Goal: Task Accomplishment & Management: Complete application form

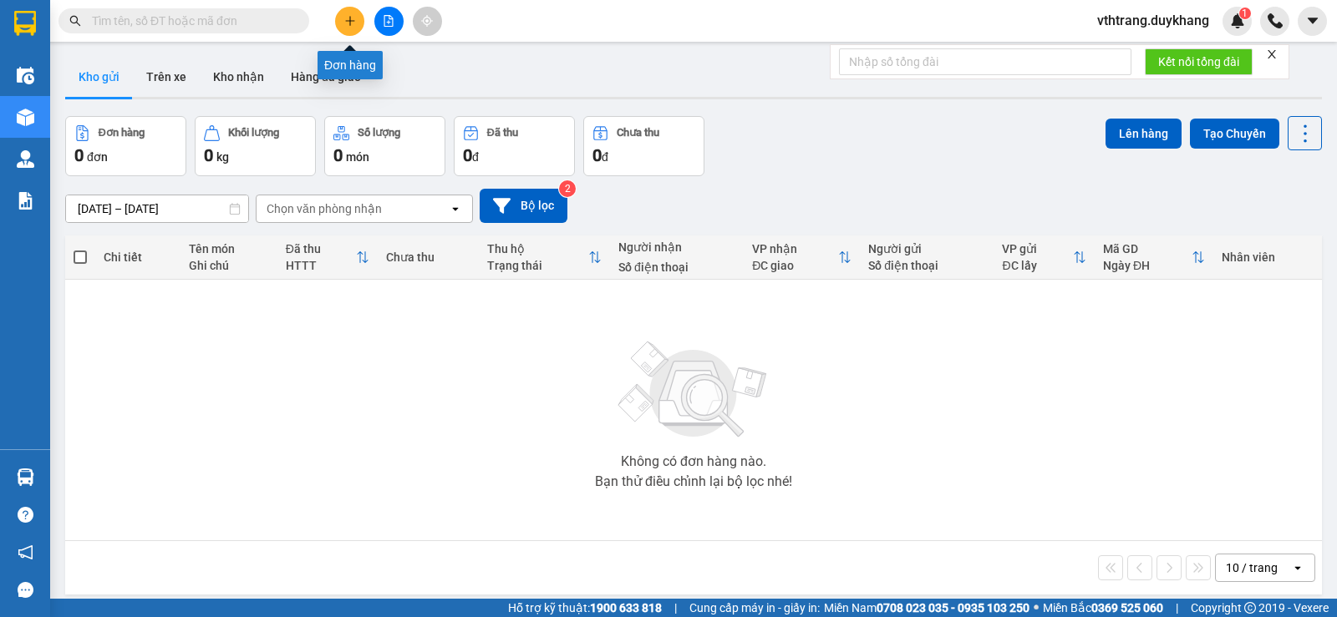
click at [344, 16] on icon "plus" at bounding box center [350, 21] width 12 height 12
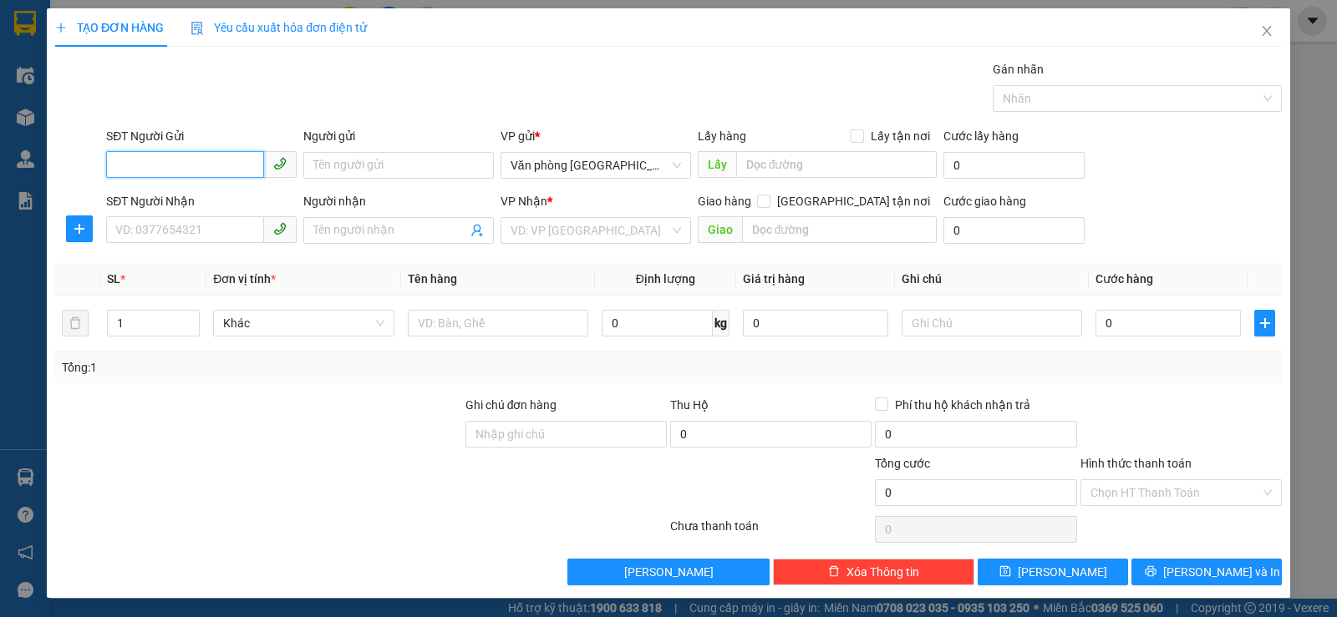
click at [196, 165] on input "SĐT Người Gửi" at bounding box center [185, 164] width 158 height 27
click at [195, 234] on input "SĐT Người Nhận" at bounding box center [185, 229] width 158 height 27
click at [326, 221] on span at bounding box center [398, 230] width 191 height 27
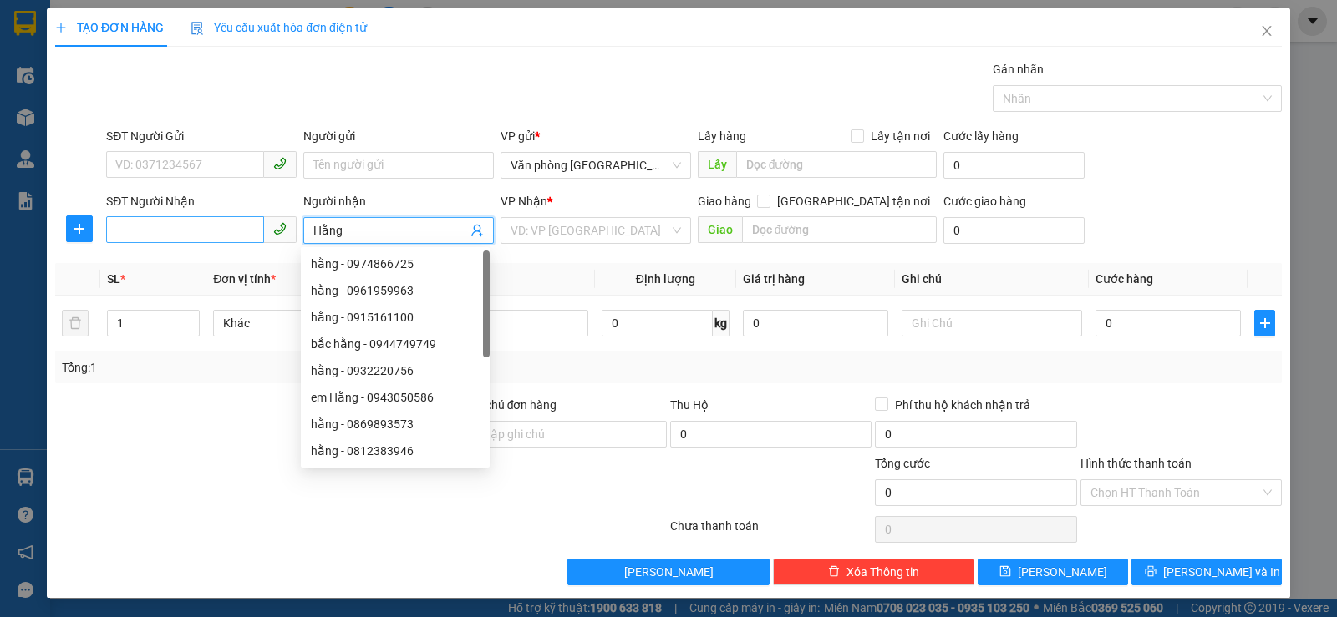
type input "Hằng"
click at [236, 221] on input "SĐT Người Nhận" at bounding box center [185, 229] width 158 height 27
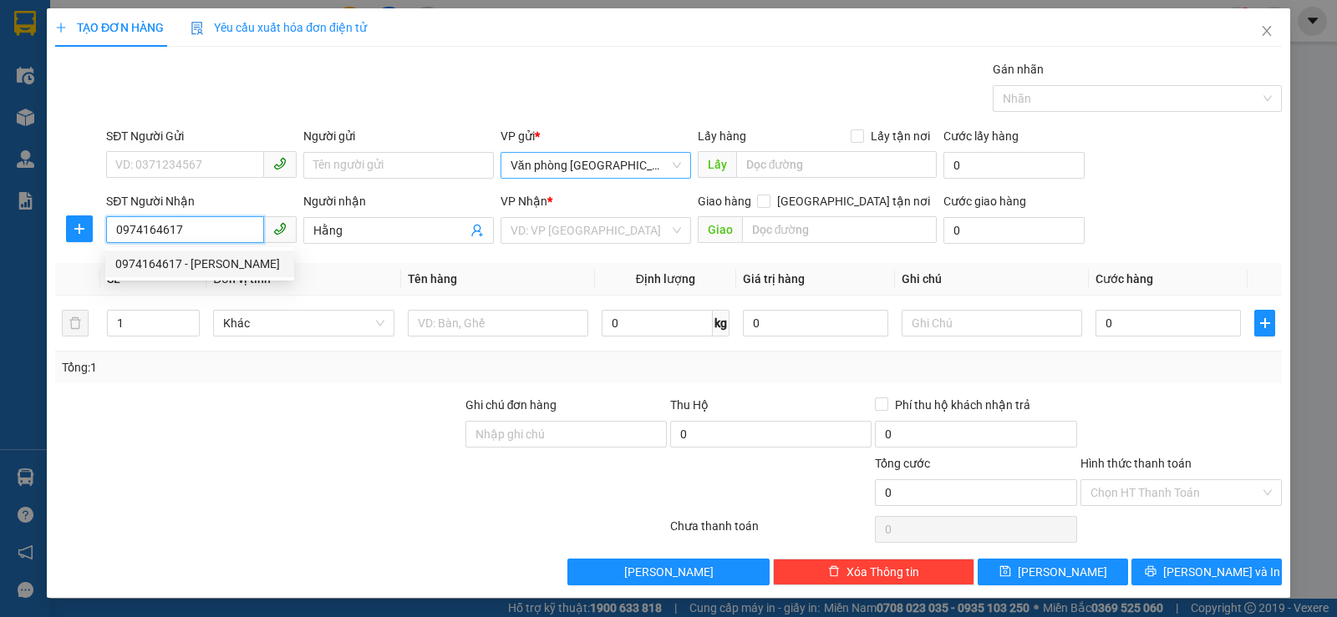
click at [669, 164] on span "Văn phòng [GEOGRAPHIC_DATA]" at bounding box center [596, 165] width 170 height 25
type input "0974164617"
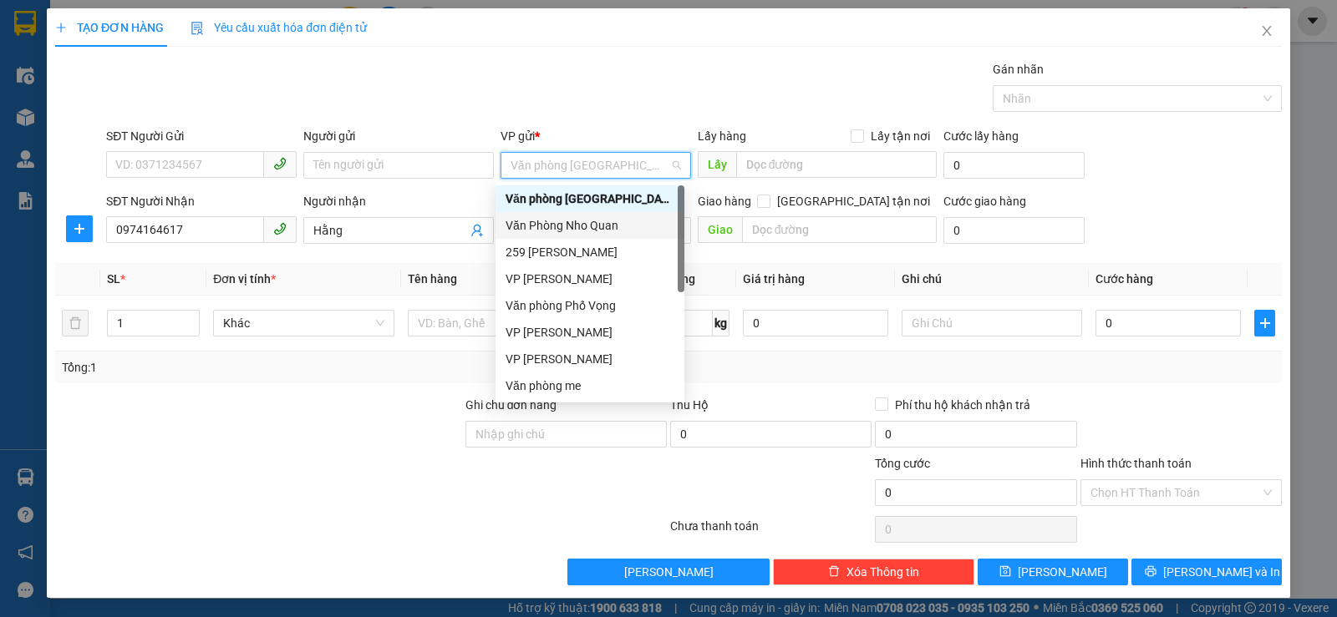
click at [619, 220] on div "Văn Phòng Nho Quan" at bounding box center [590, 225] width 169 height 18
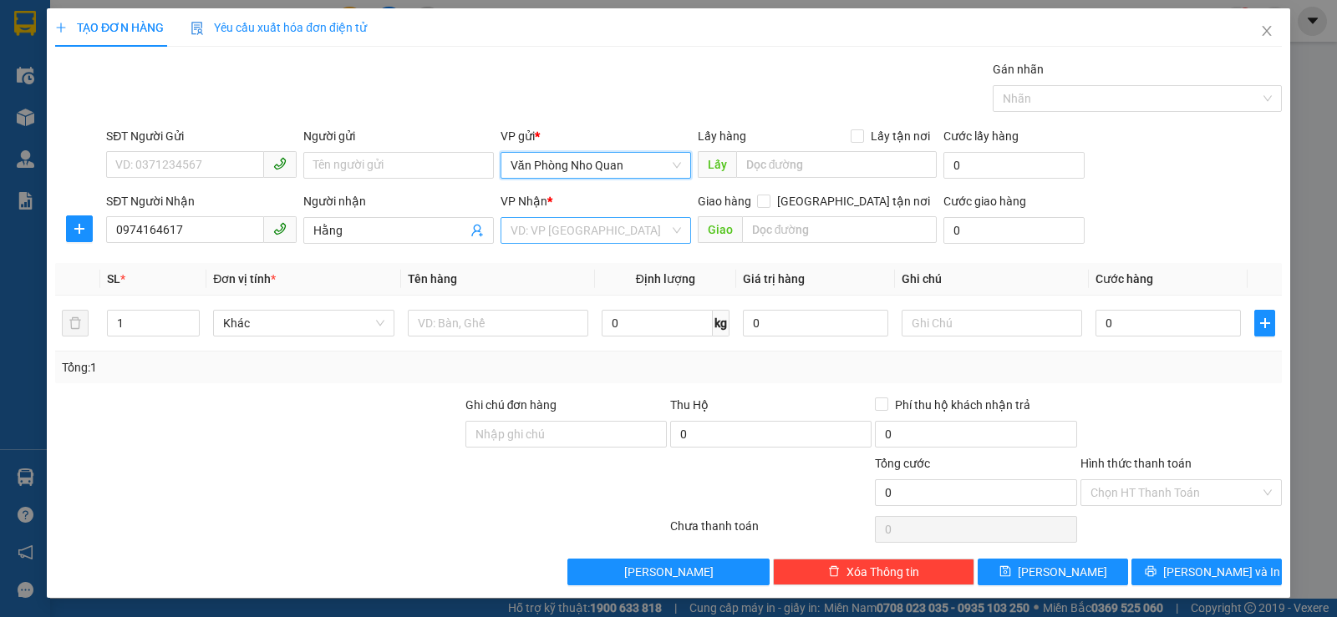
click at [663, 231] on div "VD: VP [GEOGRAPHIC_DATA]" at bounding box center [595, 230] width 191 height 27
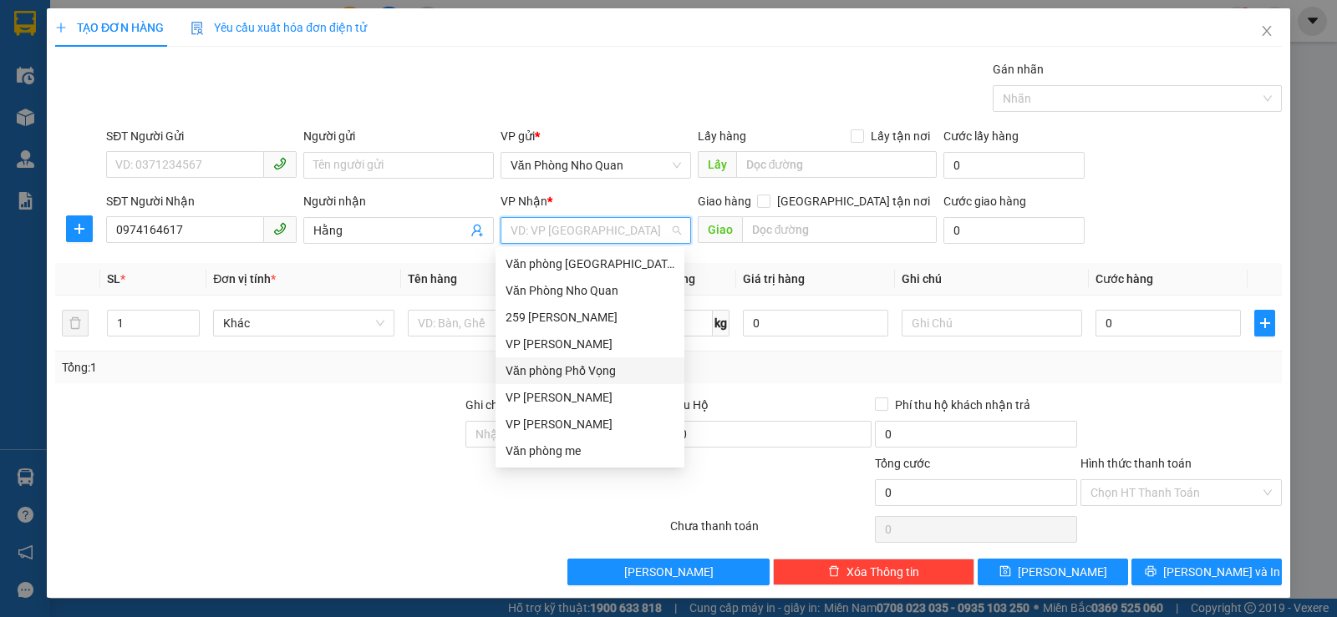
click at [606, 367] on div "Văn phòng Phố Vọng" at bounding box center [590, 371] width 169 height 18
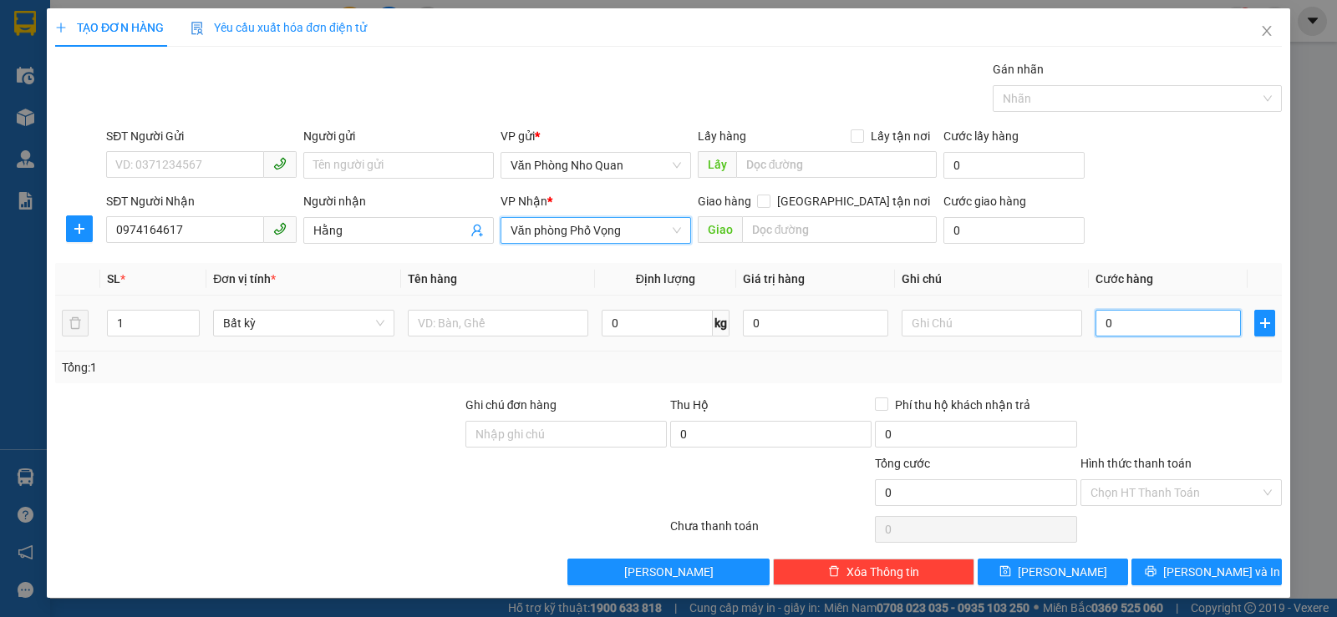
click at [1146, 322] on input "0" at bounding box center [1167, 323] width 145 height 27
type input "4"
type input "40"
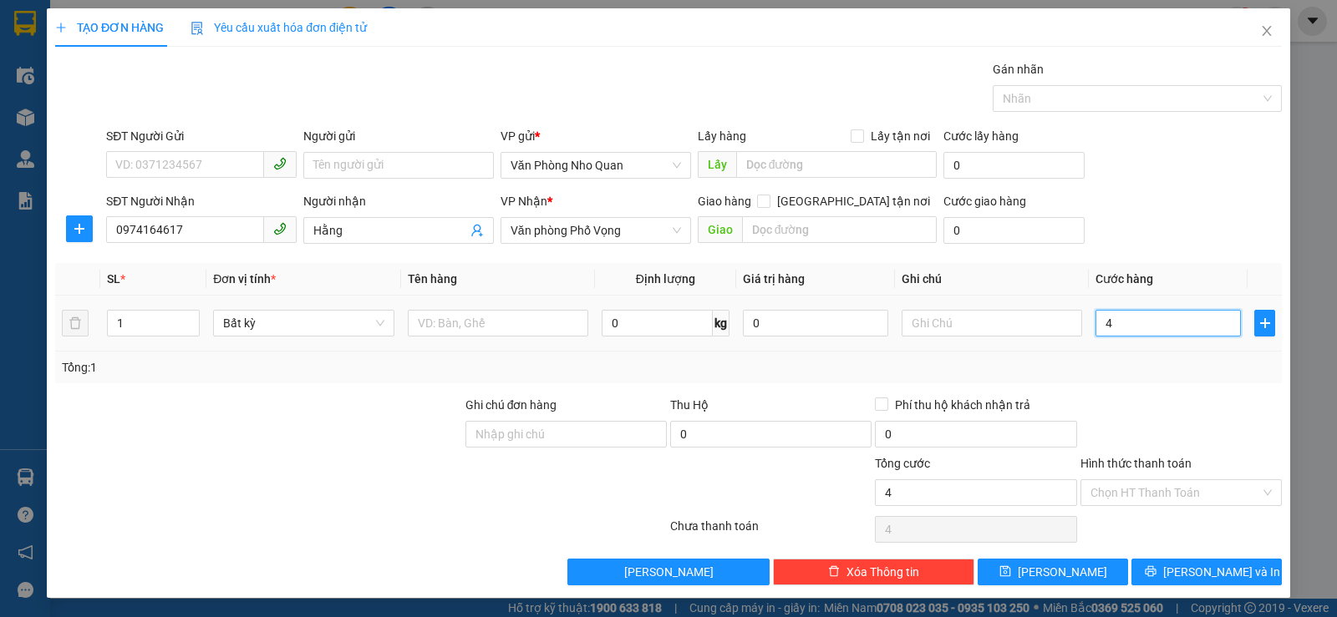
type input "40"
type input "400"
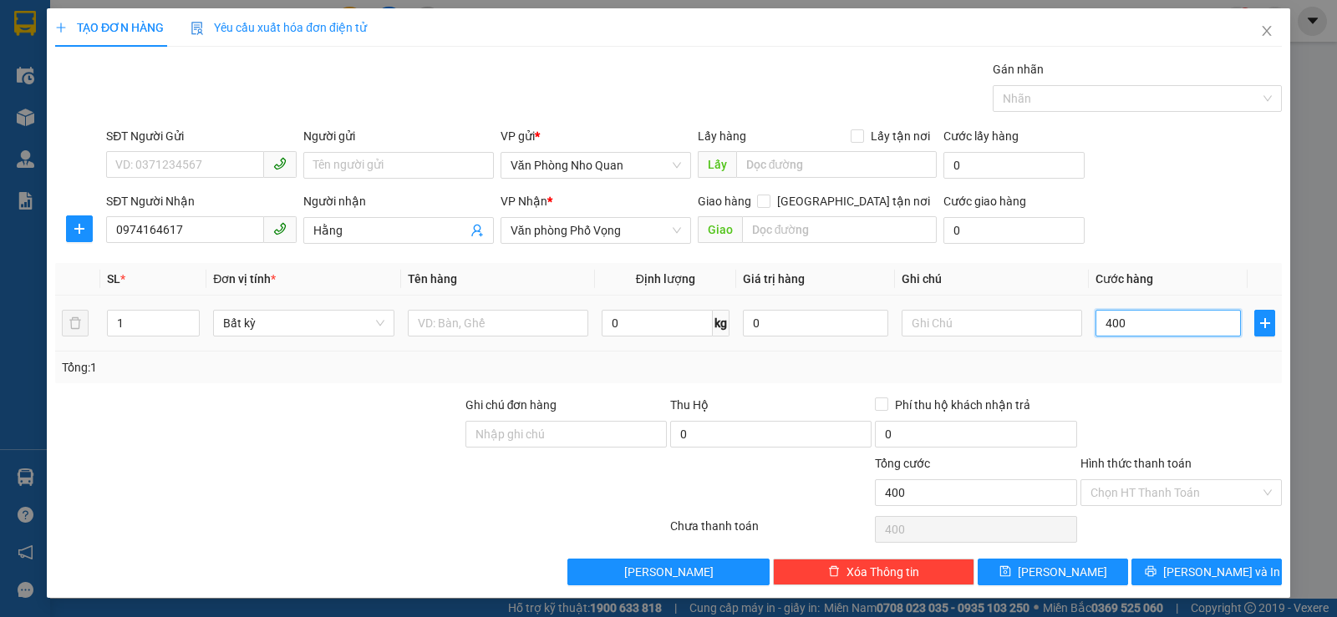
type input "4.000"
type input "40.000"
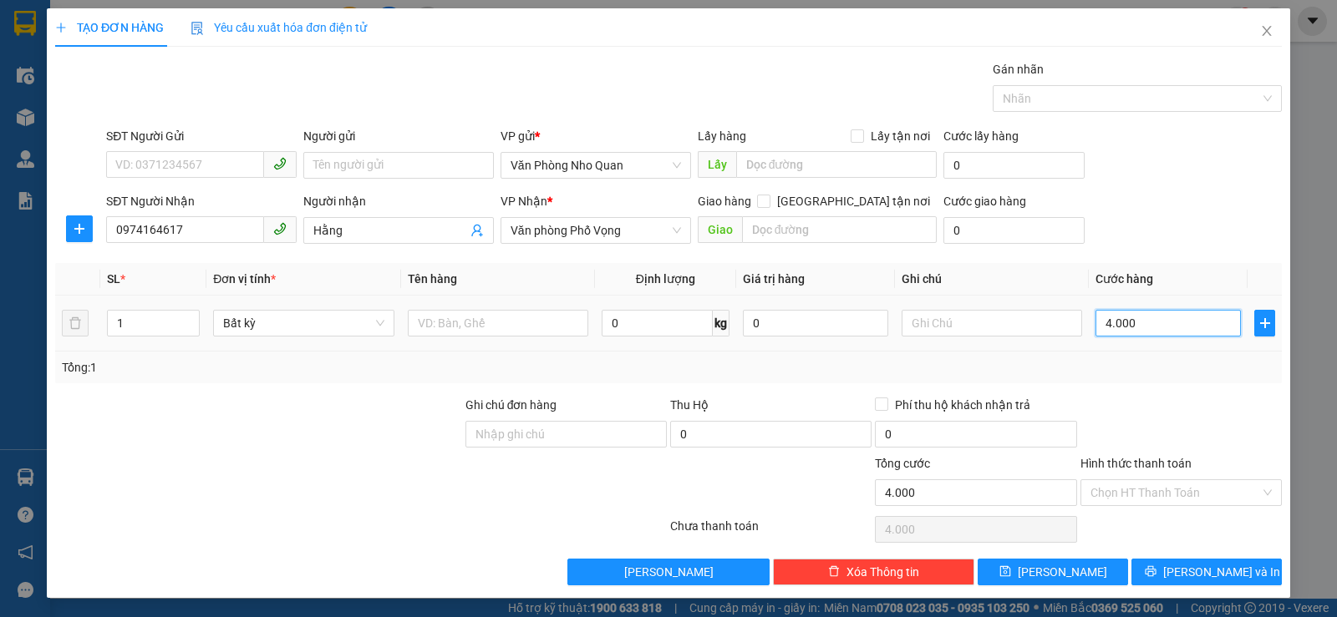
type input "40.000"
click at [1237, 495] on input "Hình thức thanh toán" at bounding box center [1175, 492] width 170 height 25
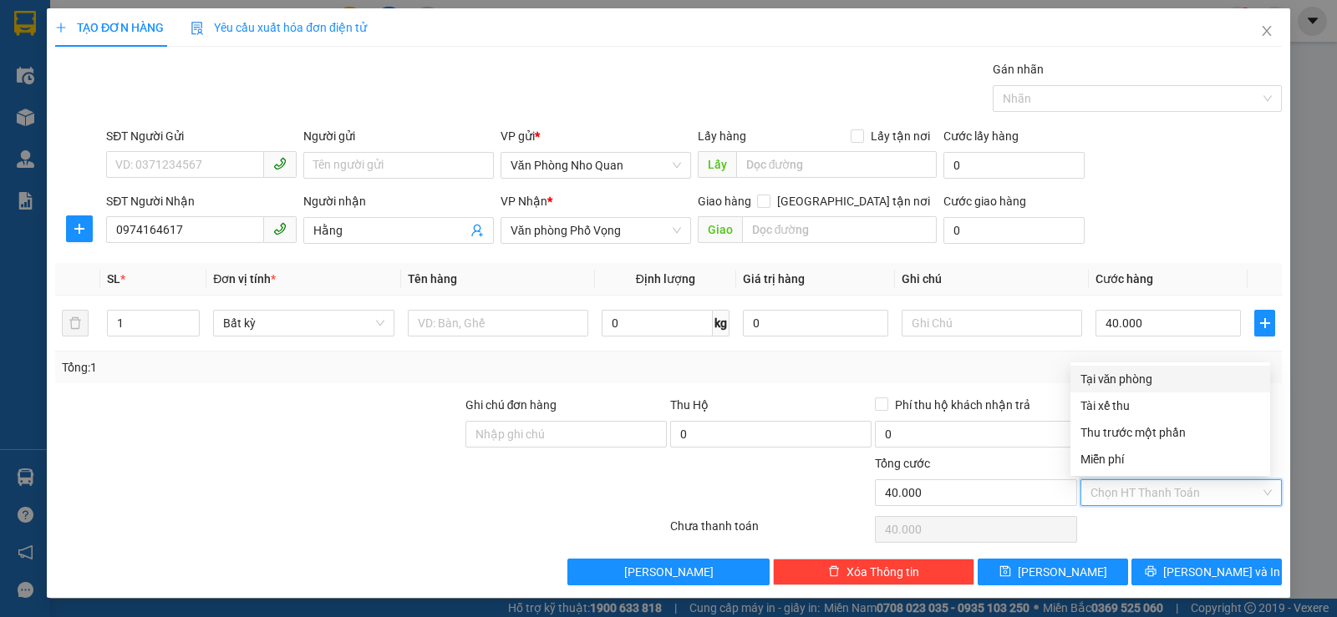
click at [1185, 374] on div "Tại văn phòng" at bounding box center [1170, 379] width 180 height 18
type input "0"
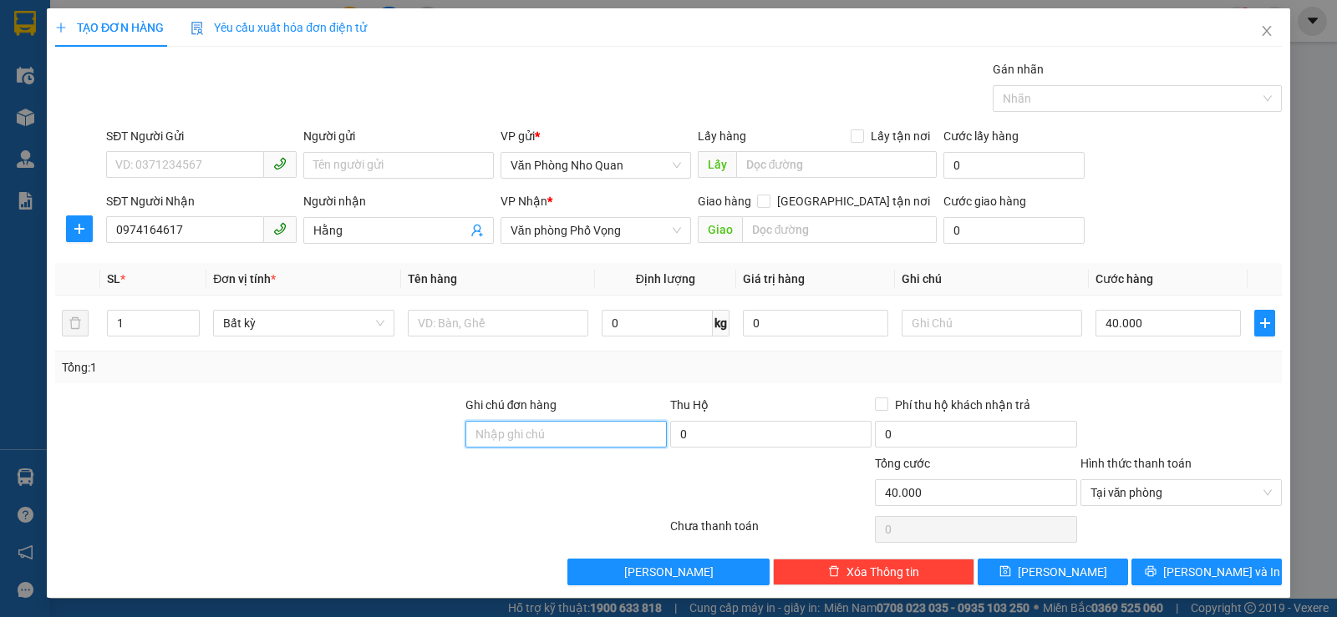
click at [513, 428] on input "Ghi chú đơn hàng" at bounding box center [565, 434] width 201 height 27
type input "đã tt"
click at [1058, 567] on span "[PERSON_NAME]" at bounding box center [1062, 572] width 89 height 18
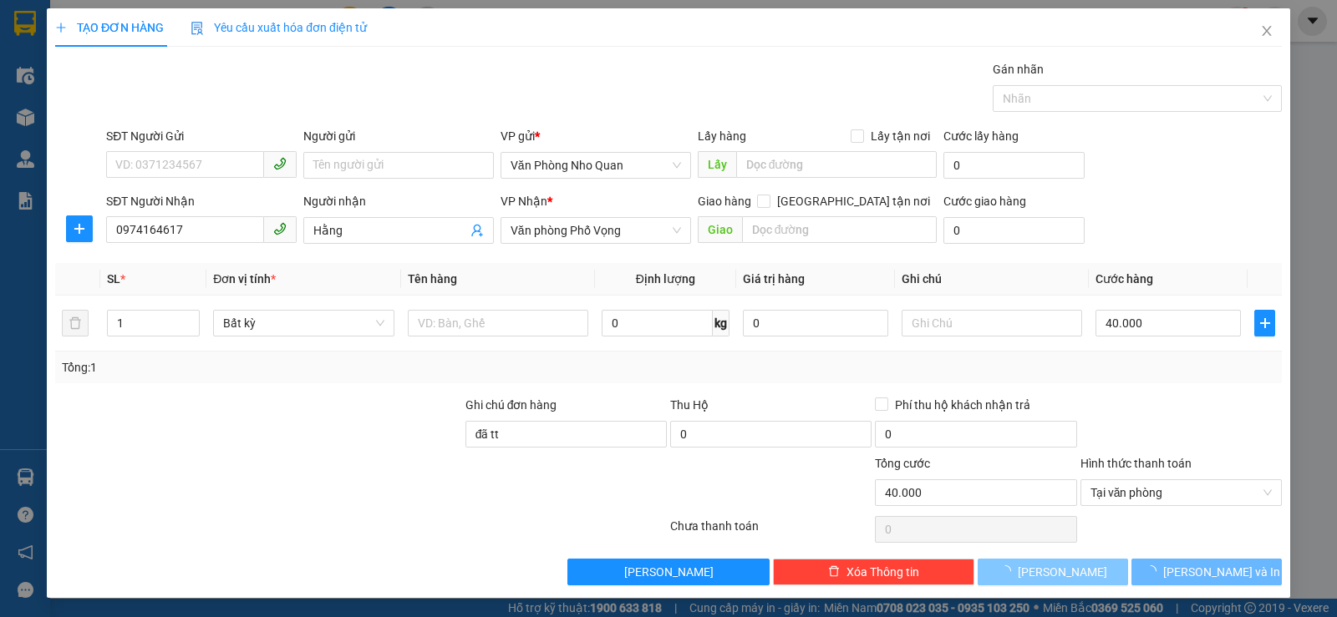
type input "0"
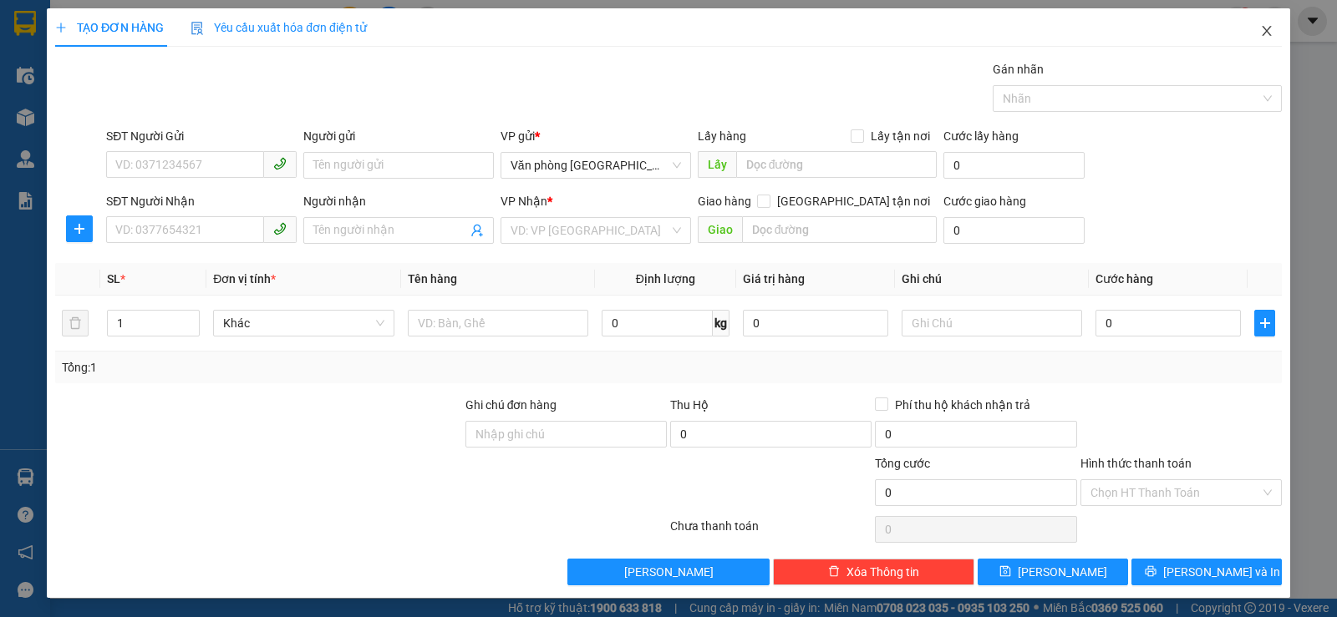
click at [1260, 28] on icon "close" at bounding box center [1266, 30] width 13 height 13
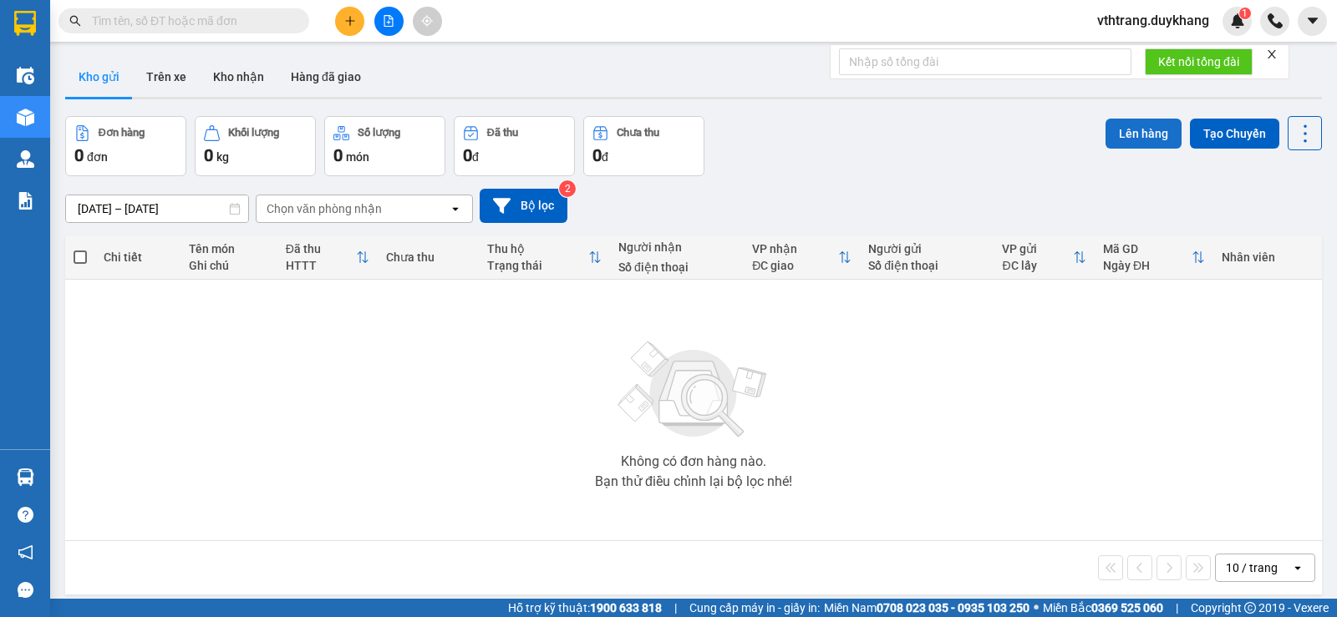
click at [1121, 135] on button "Lên hàng" at bounding box center [1143, 134] width 76 height 30
click at [524, 207] on button "Bộ lọc" at bounding box center [524, 206] width 88 height 34
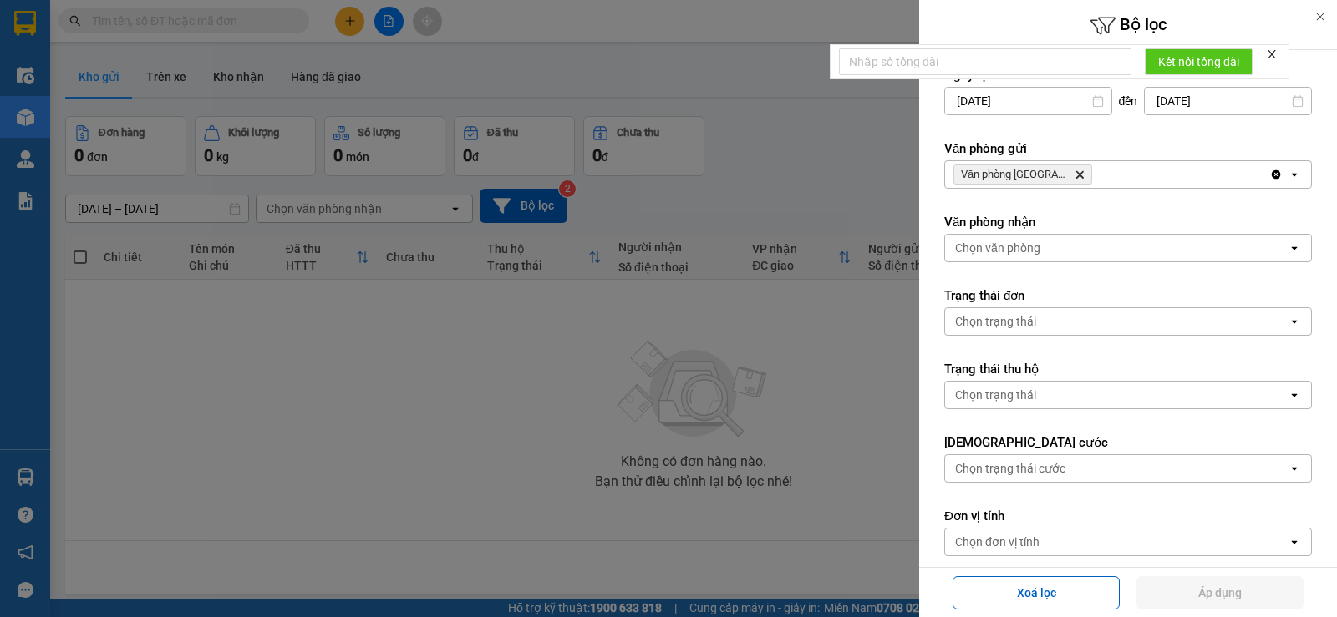
click at [1269, 170] on icon "Clear all" at bounding box center [1275, 174] width 13 height 13
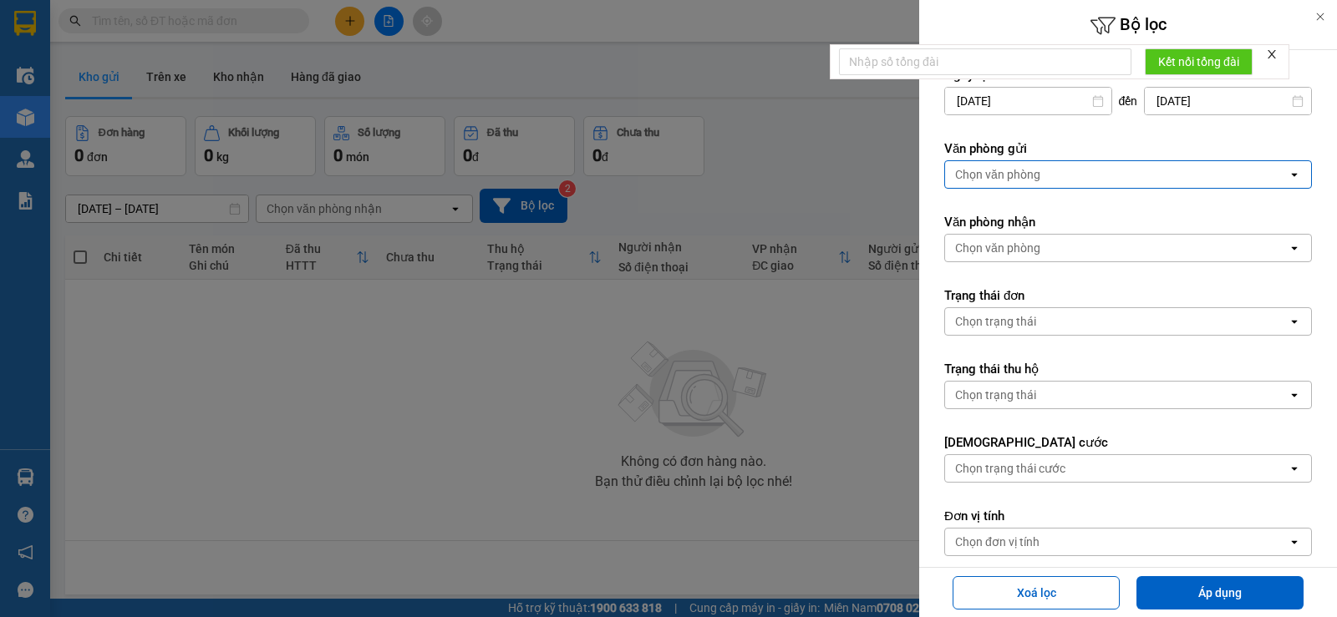
click at [1172, 180] on div "Chọn văn phòng" at bounding box center [1116, 174] width 343 height 27
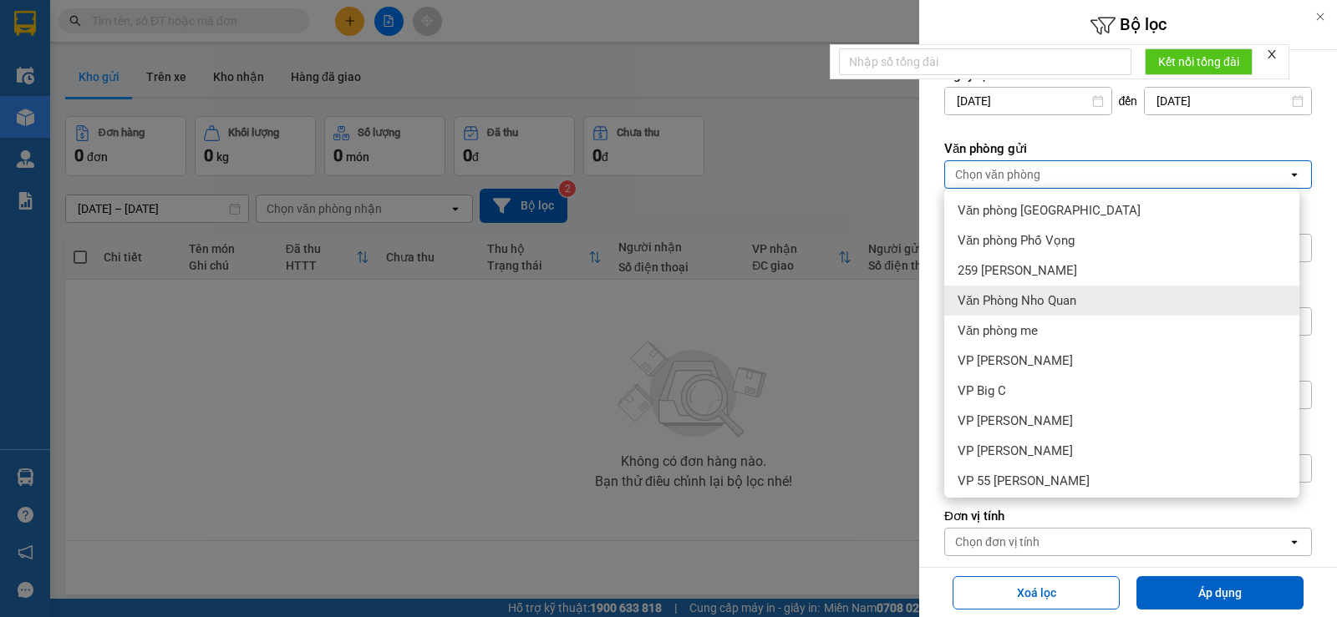
click at [1090, 299] on div "Văn Phòng Nho Quan" at bounding box center [1121, 301] width 355 height 30
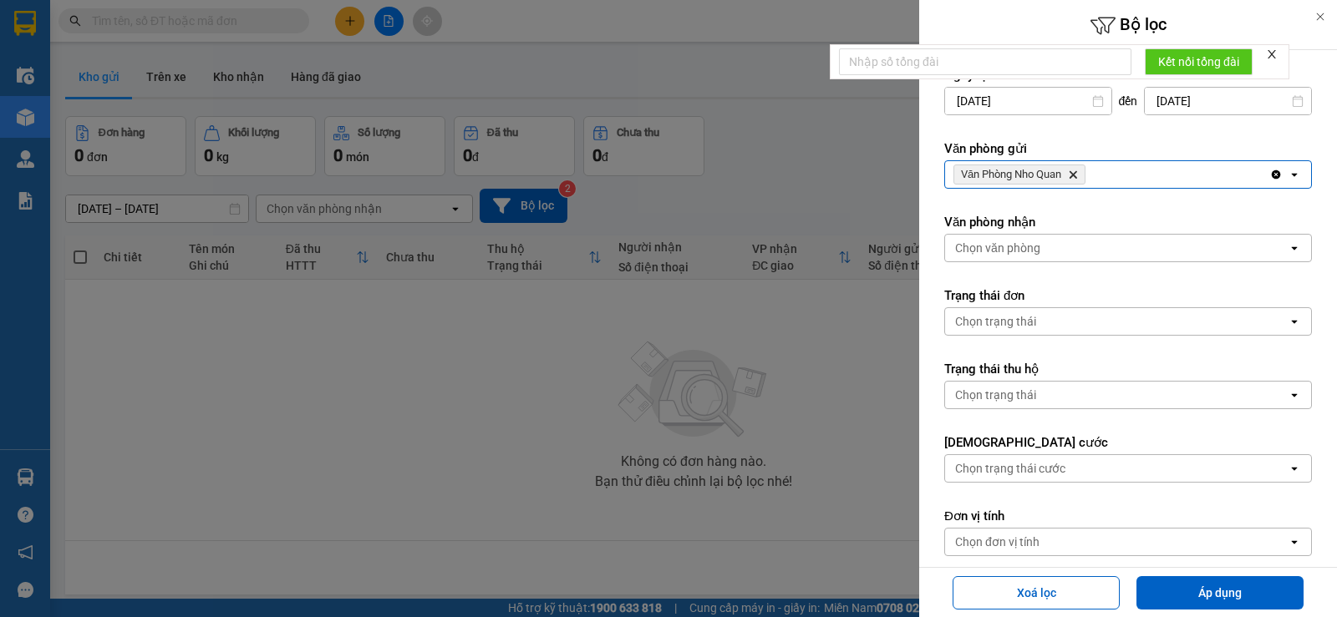
click at [1159, 247] on div "Chọn văn phòng" at bounding box center [1116, 248] width 343 height 27
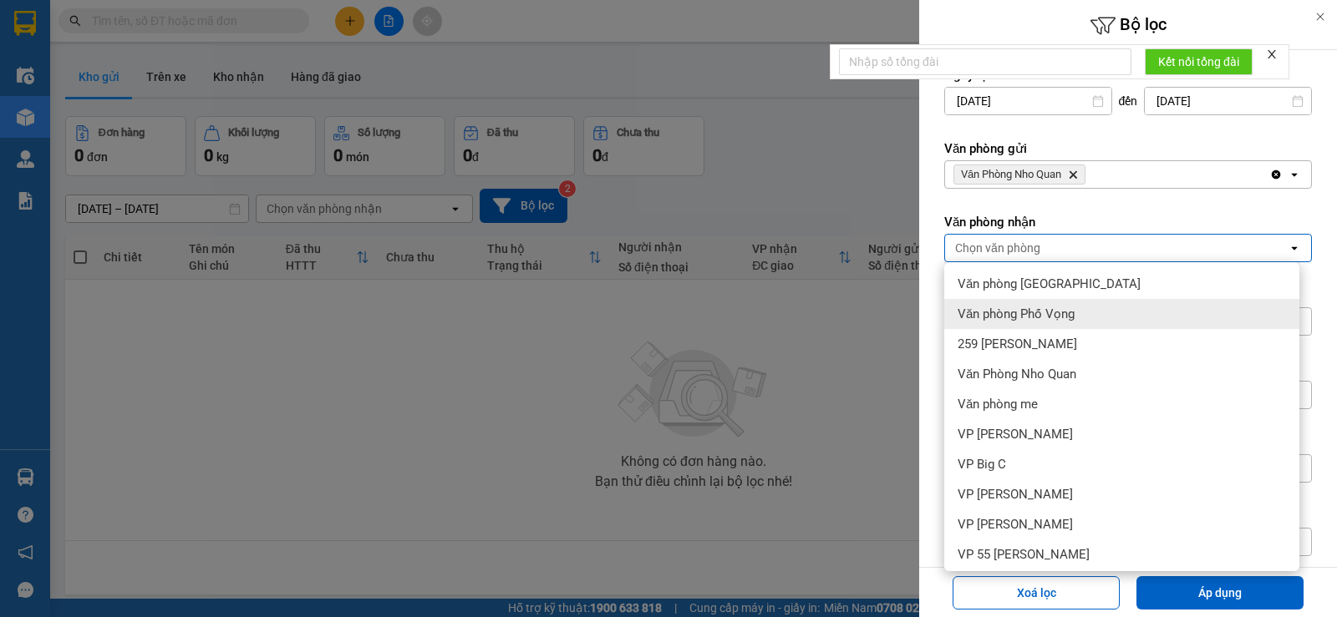
click at [1107, 314] on div "Văn phòng Phố Vọng" at bounding box center [1121, 314] width 355 height 30
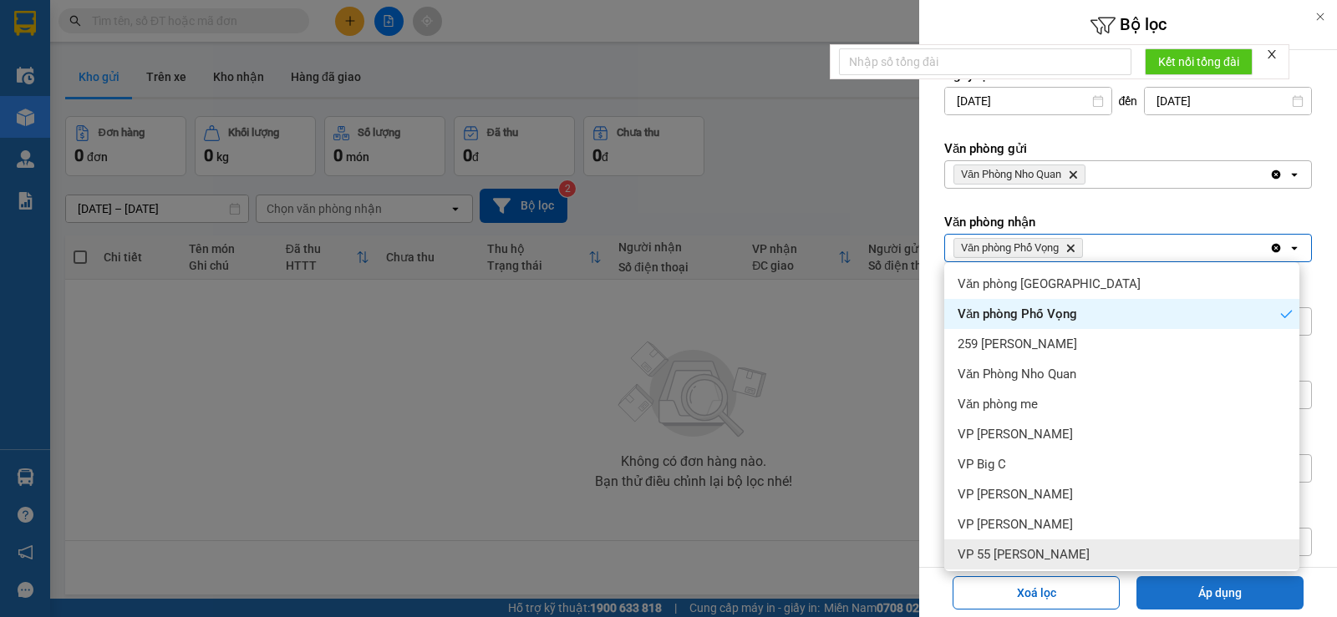
click at [1205, 594] on button "Áp dụng" at bounding box center [1219, 593] width 167 height 33
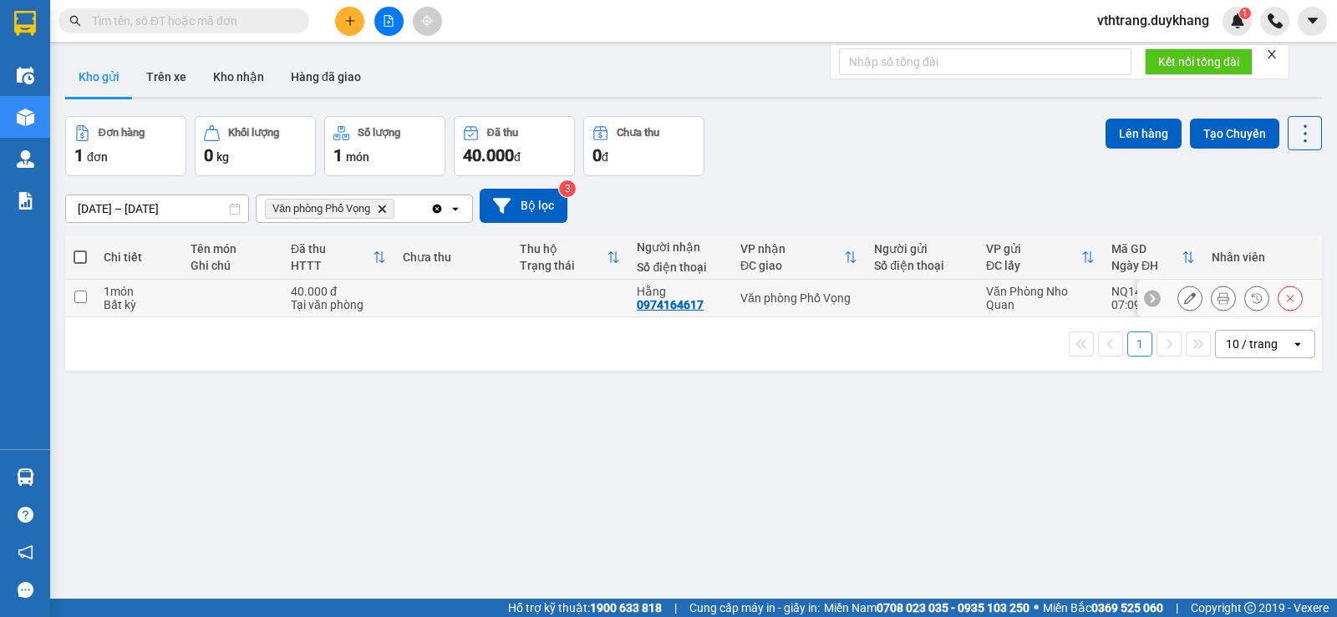
click at [82, 296] on input "checkbox" at bounding box center [80, 297] width 13 height 13
checkbox input "true"
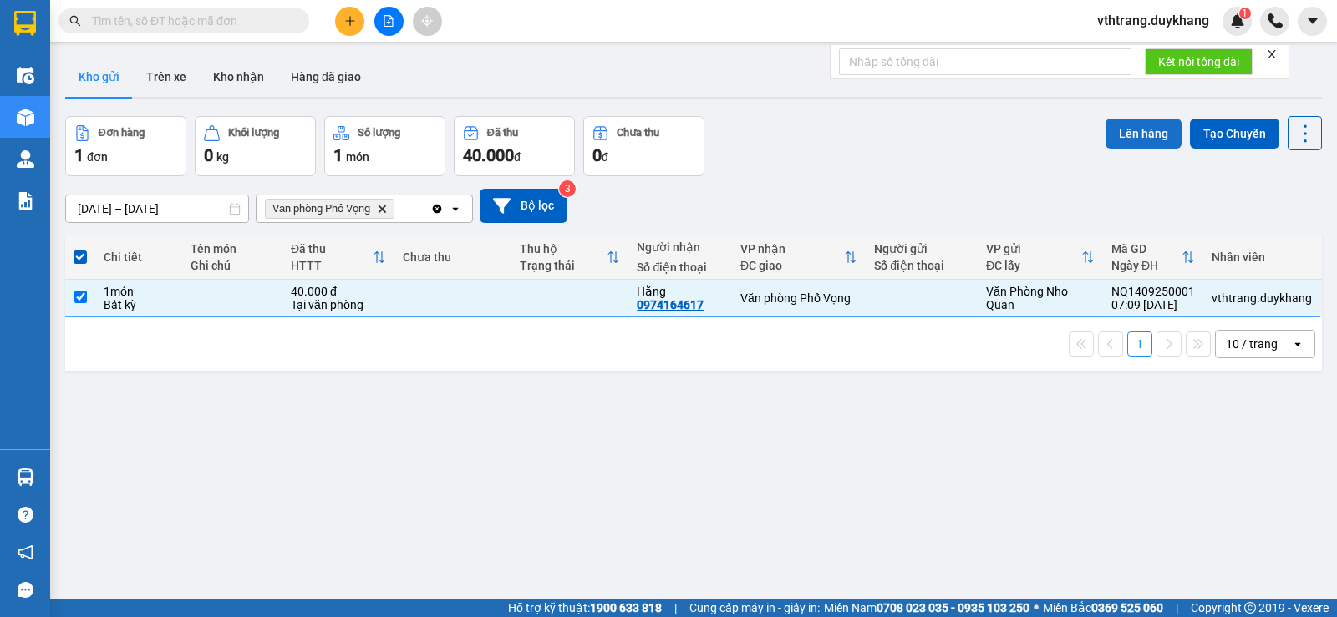
click at [1124, 125] on button "Lên hàng" at bounding box center [1143, 134] width 76 height 30
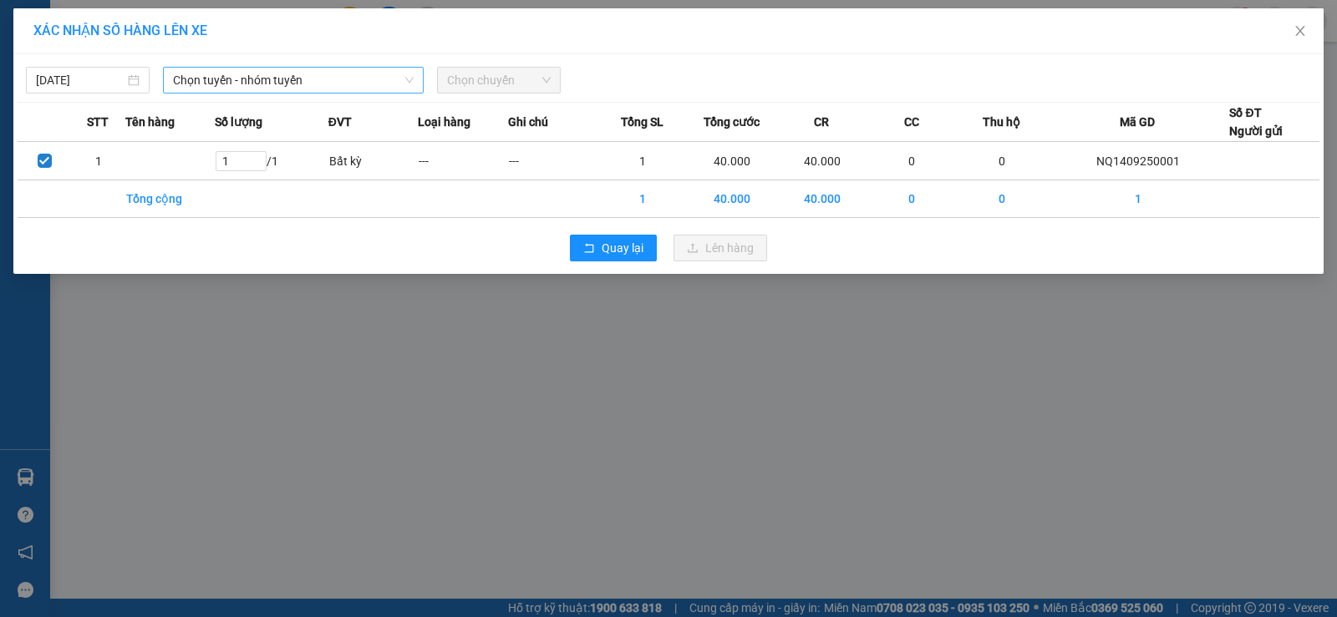
click at [323, 76] on span "Chọn tuyến - nhóm tuyến" at bounding box center [293, 80] width 241 height 25
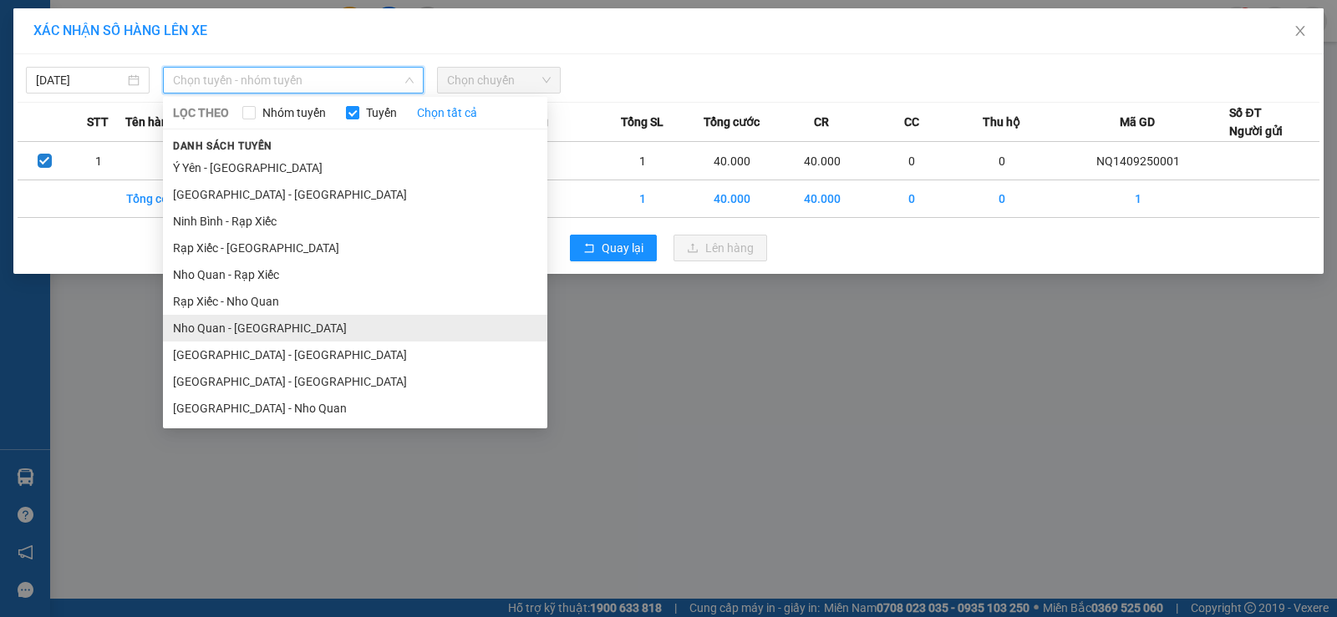
click at [260, 325] on li "Nho Quan - [GEOGRAPHIC_DATA]" at bounding box center [355, 328] width 384 height 27
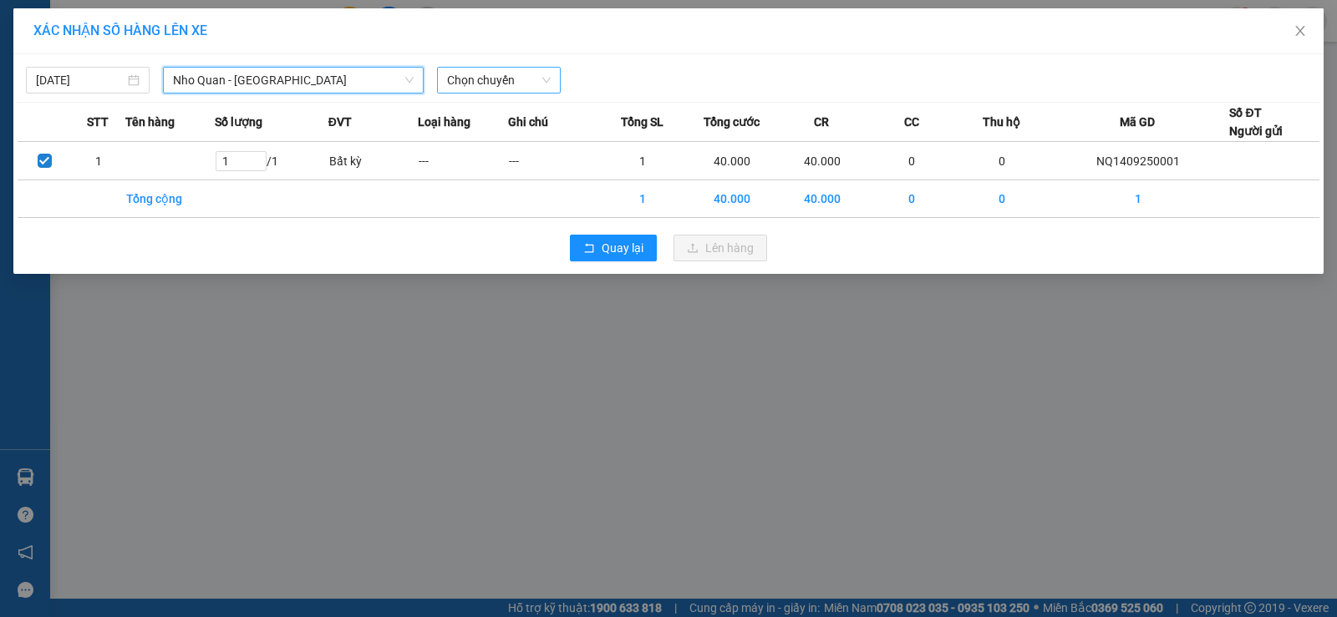
click at [497, 81] on span "Chọn chuyến" at bounding box center [499, 80] width 104 height 25
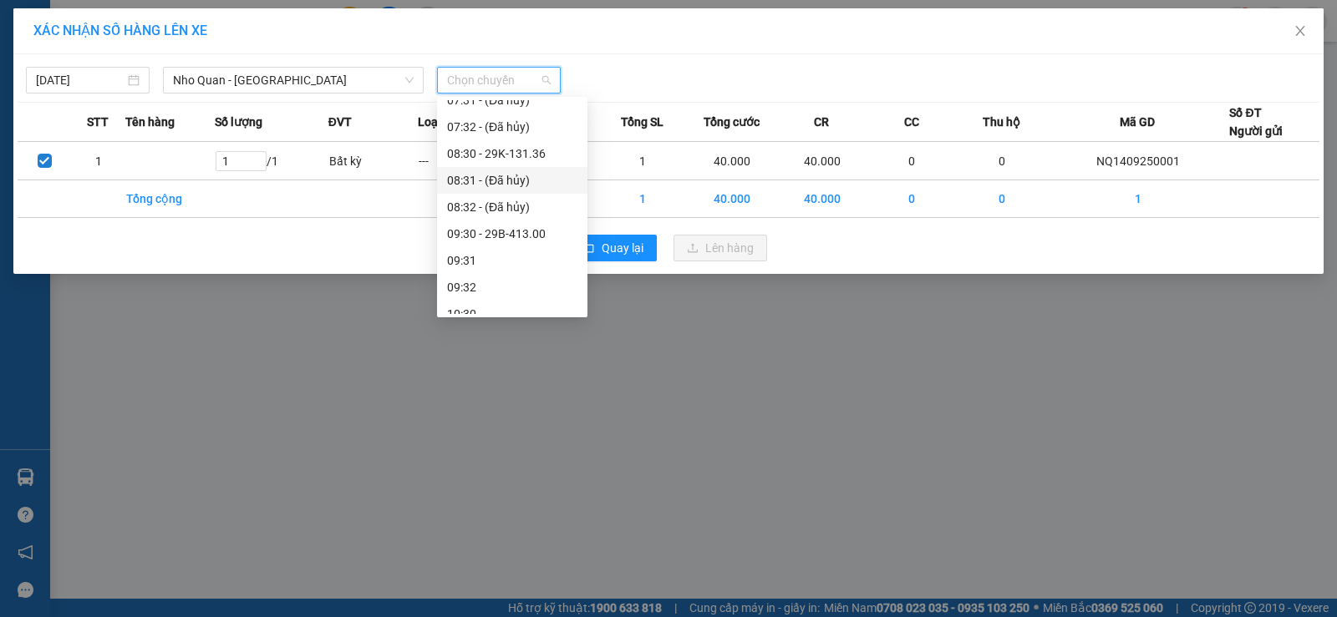
scroll to position [251, 0]
click at [520, 151] on div "07:30 - 29H-984.74" at bounding box center [512, 157] width 130 height 18
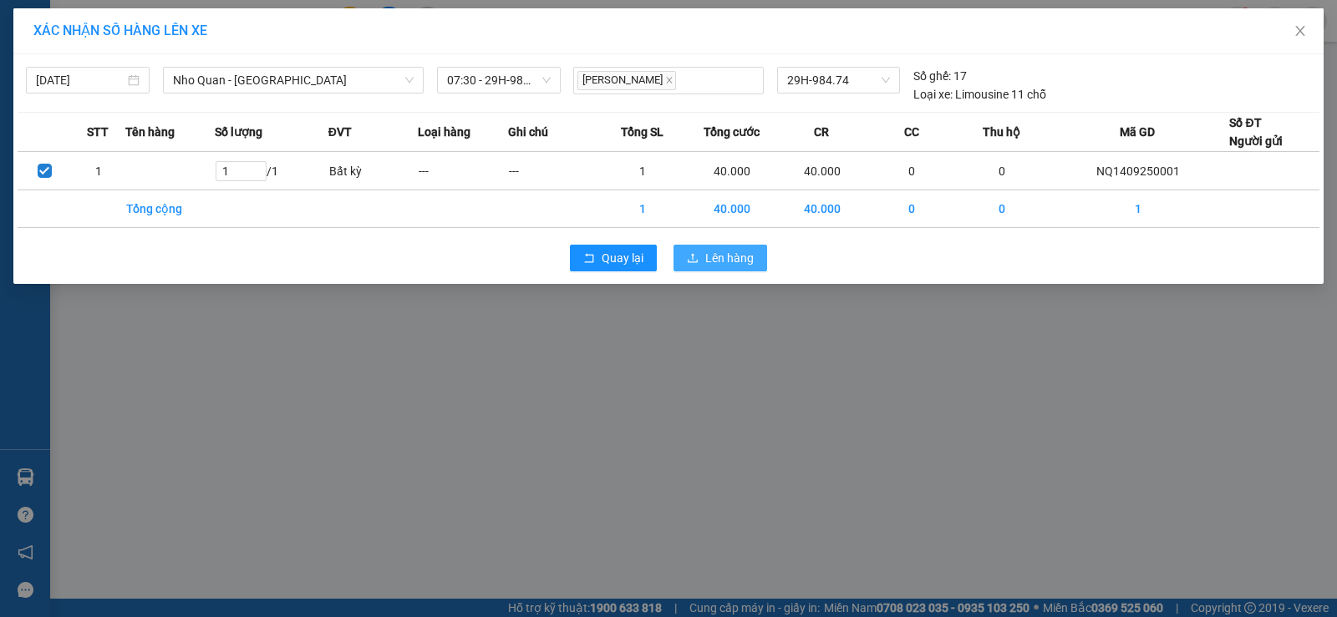
click at [717, 257] on span "Lên hàng" at bounding box center [729, 258] width 48 height 18
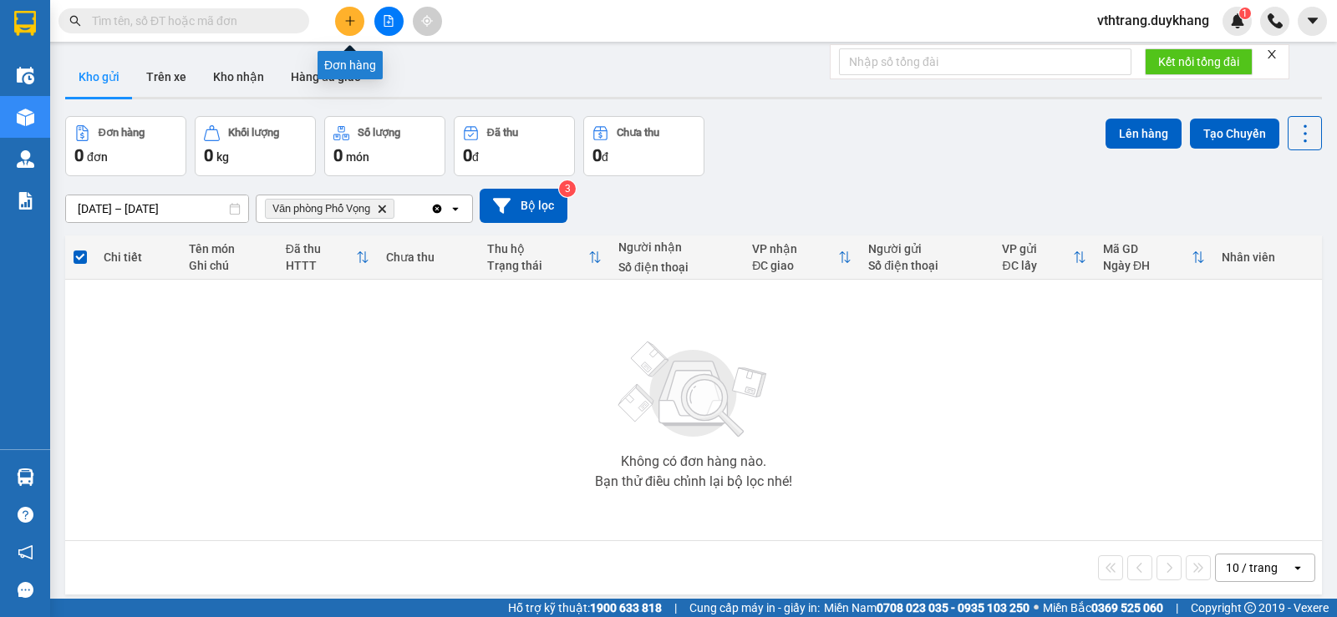
click at [353, 21] on icon "plus" at bounding box center [349, 20] width 9 height 1
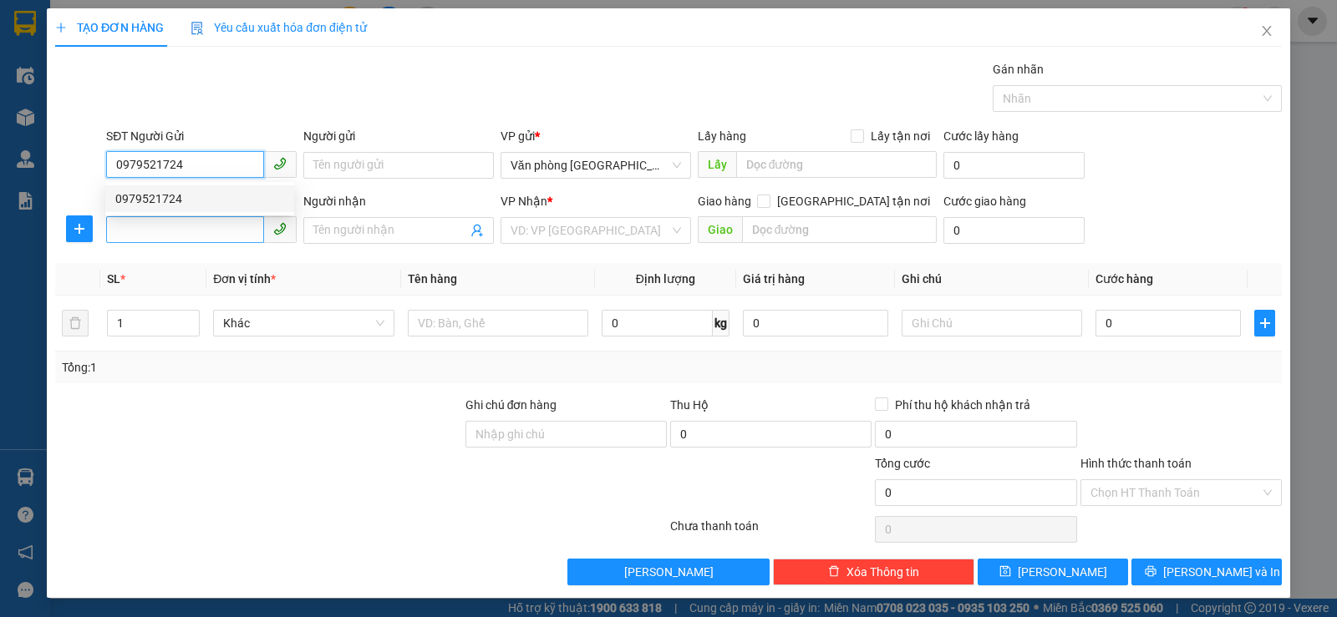
type input "0979521724"
click at [176, 233] on input "SĐT Người Nhận" at bounding box center [185, 229] width 158 height 27
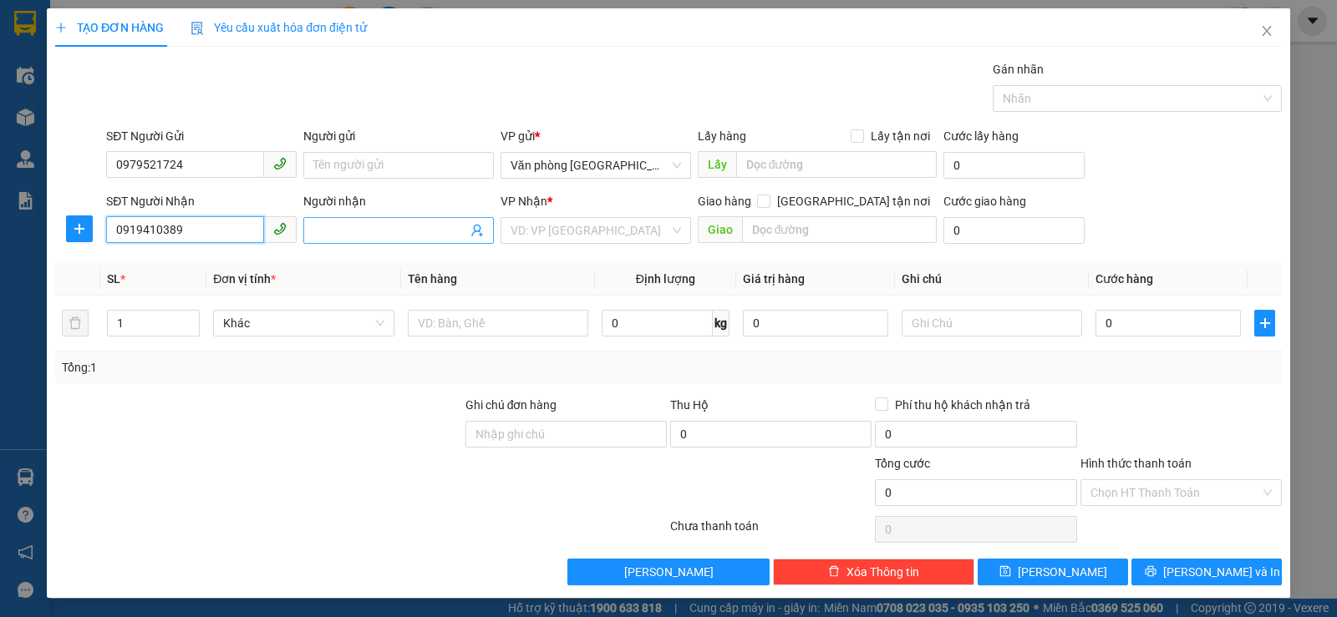
type input "0919410389"
click at [423, 232] on input "Người nhận" at bounding box center [390, 230] width 154 height 18
click at [667, 156] on span "Văn phòng [GEOGRAPHIC_DATA]" at bounding box center [596, 165] width 170 height 25
type input "0979619838"
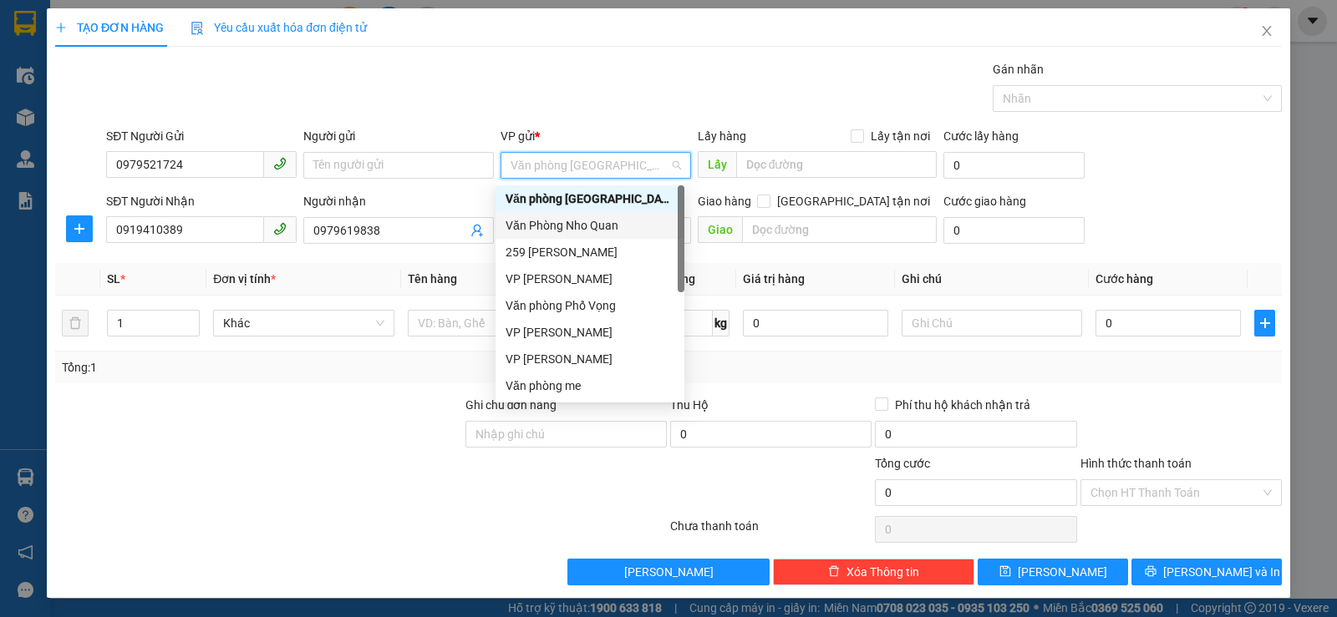
click at [614, 219] on div "Văn Phòng Nho Quan" at bounding box center [590, 225] width 169 height 18
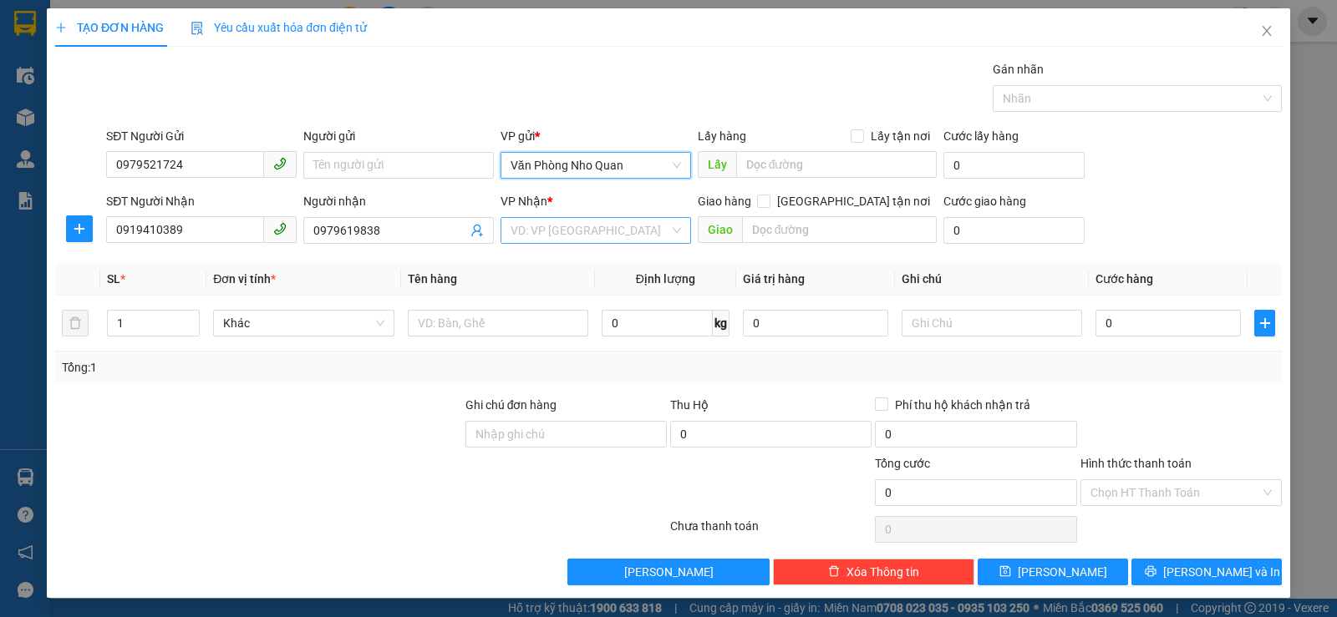
click at [661, 230] on input "search" at bounding box center [590, 230] width 159 height 25
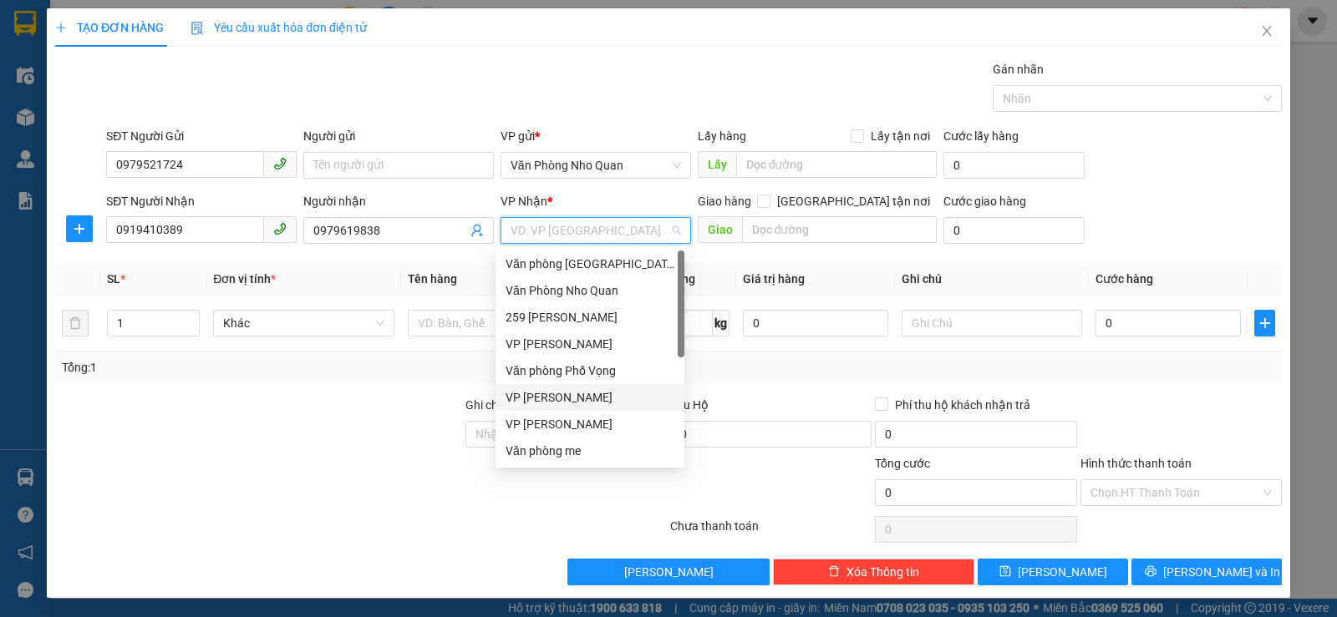
click at [587, 394] on div "VP [PERSON_NAME]" at bounding box center [590, 398] width 169 height 18
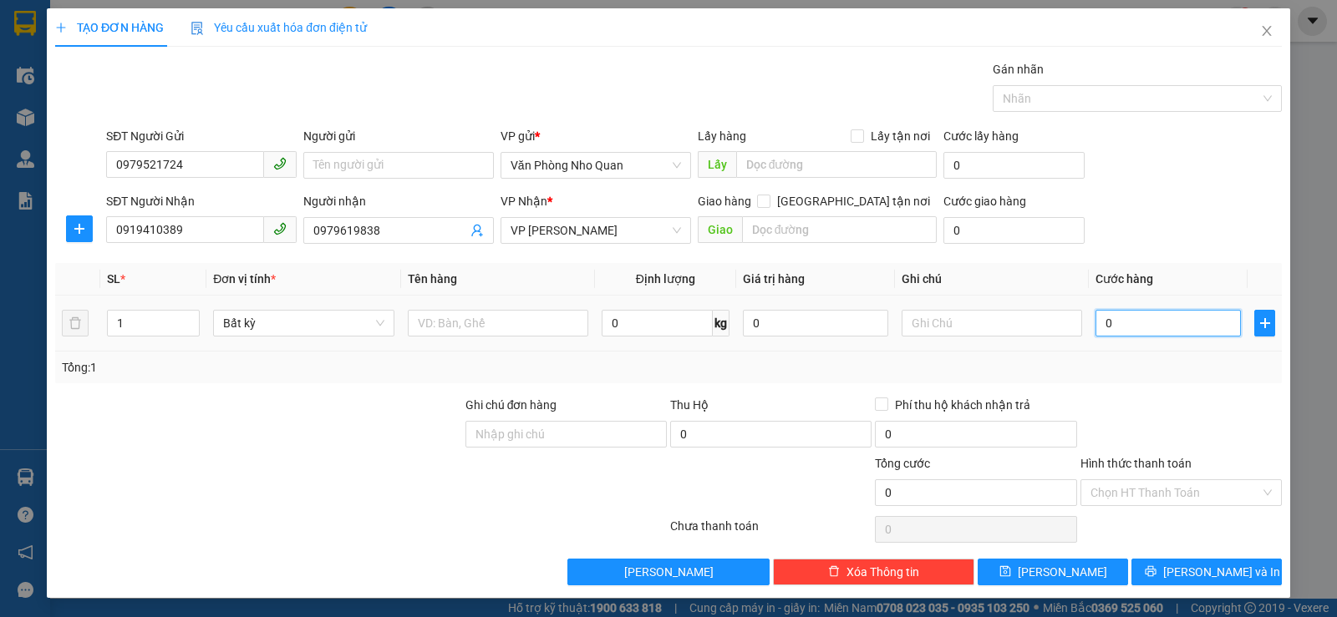
click at [1118, 327] on input "0" at bounding box center [1167, 323] width 145 height 27
type input "4"
type input "40"
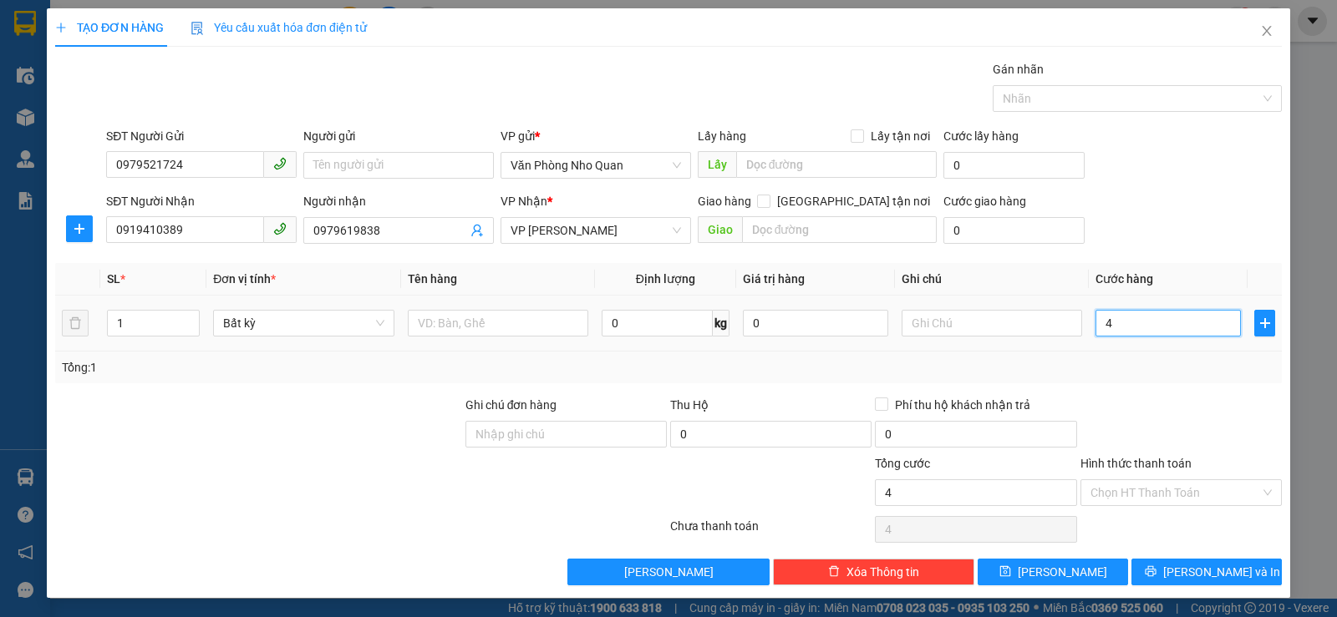
type input "40"
type input "400"
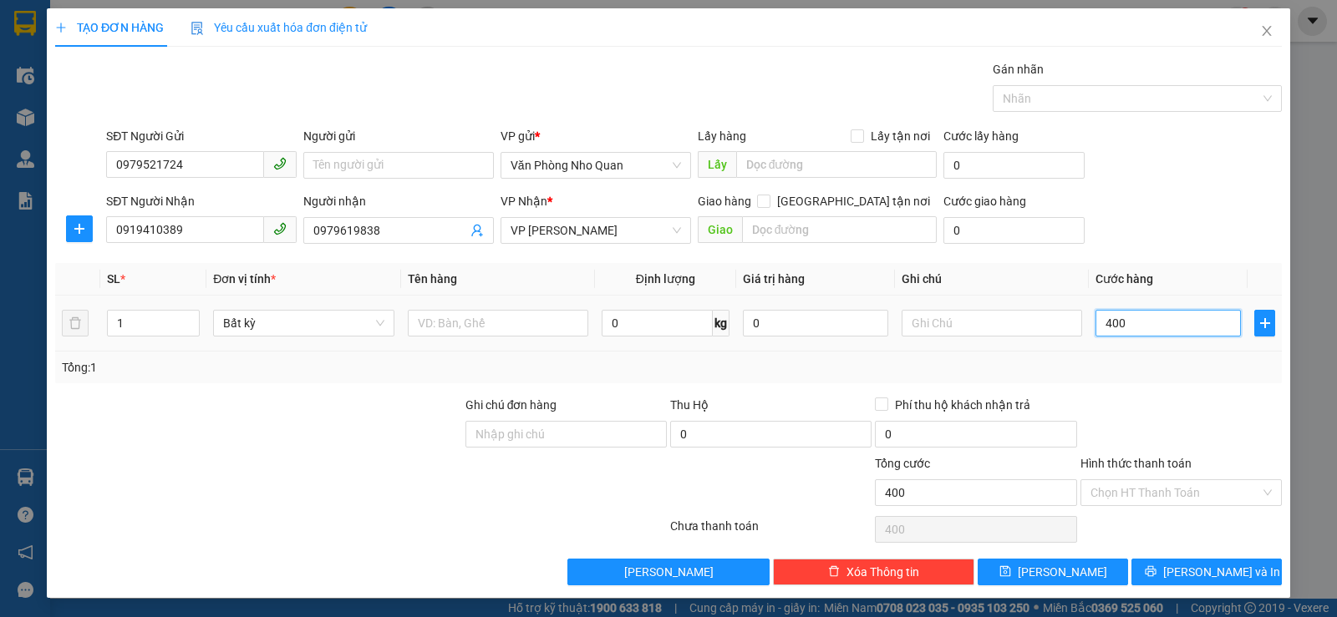
type input "4.000"
type input "40.000"
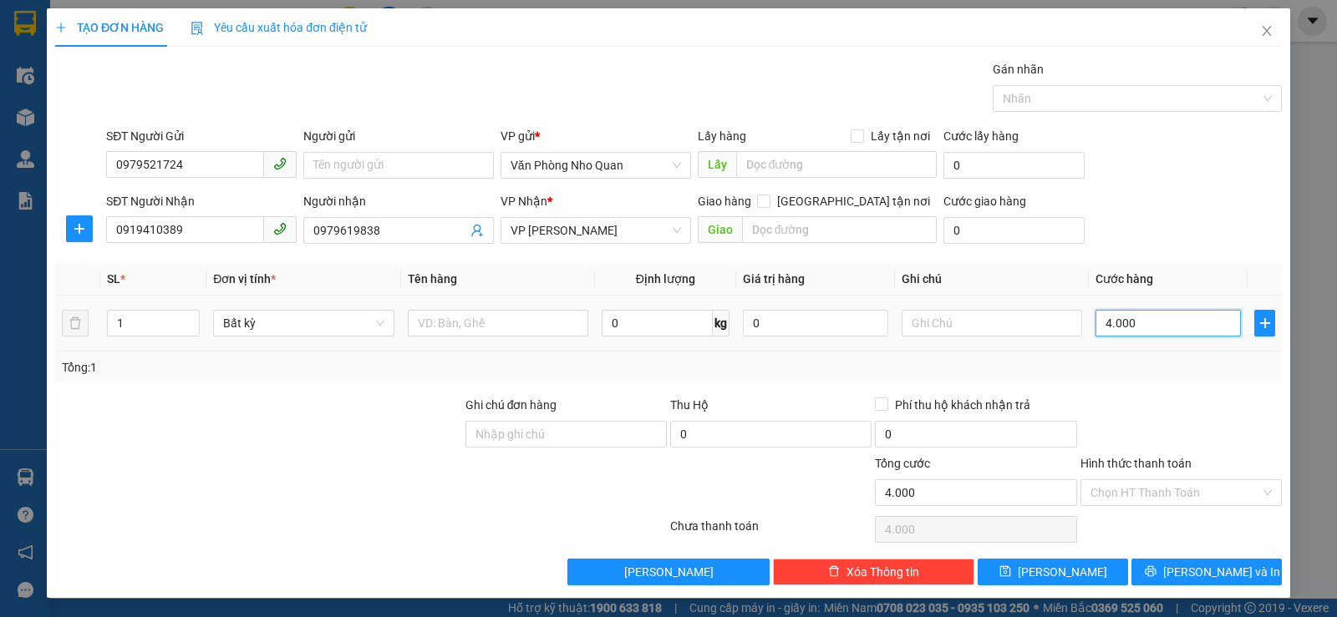
type input "40.000"
click at [1242, 496] on input "Hình thức thanh toán" at bounding box center [1175, 492] width 170 height 25
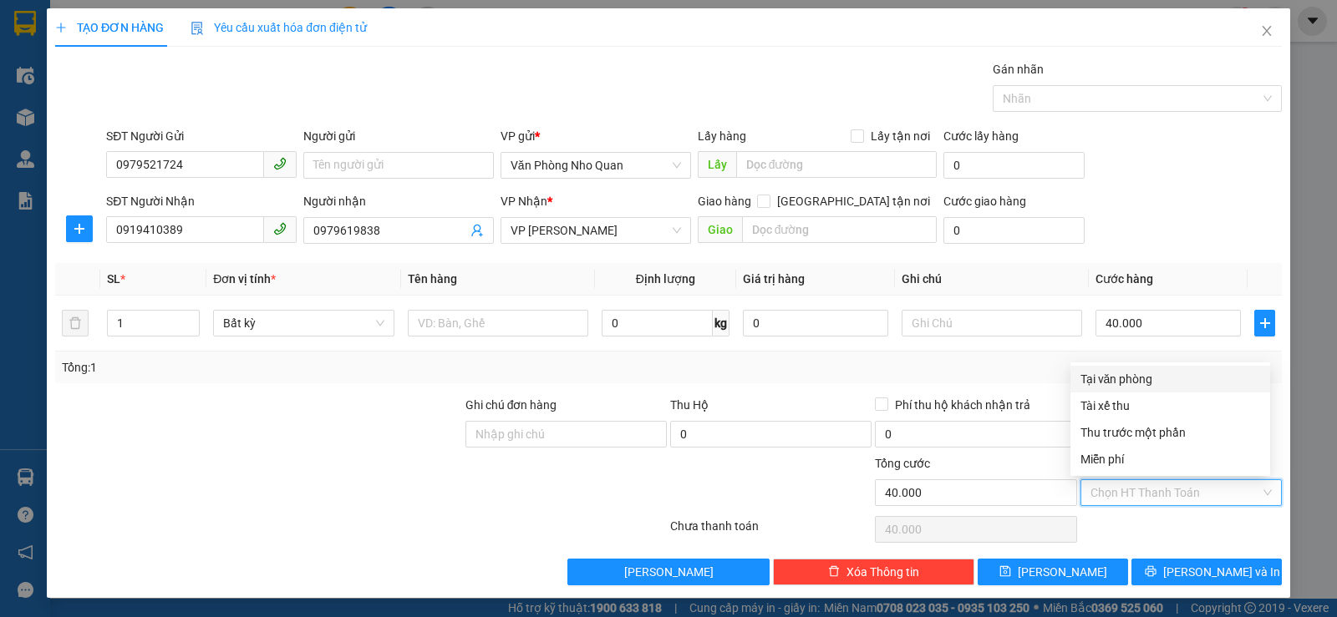
click at [1172, 370] on div "Tại văn phòng" at bounding box center [1170, 379] width 180 height 18
type input "0"
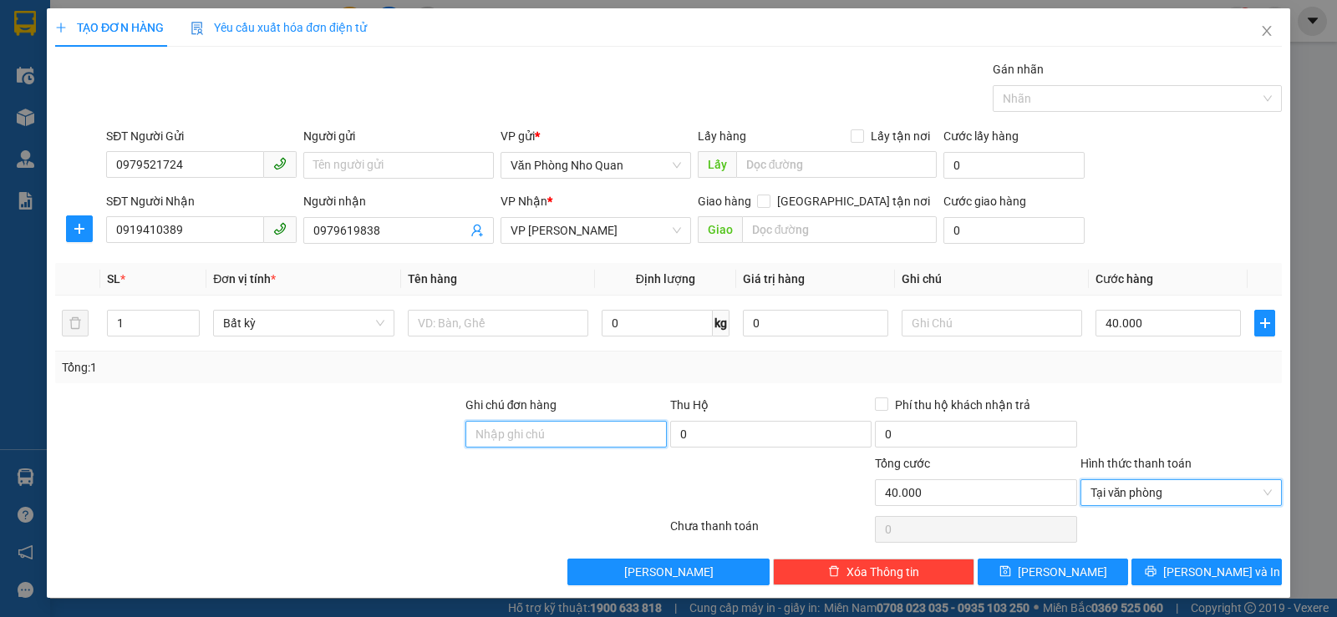
click at [566, 432] on input "Ghi chú đơn hàng" at bounding box center [565, 434] width 201 height 27
type input "đã tt"
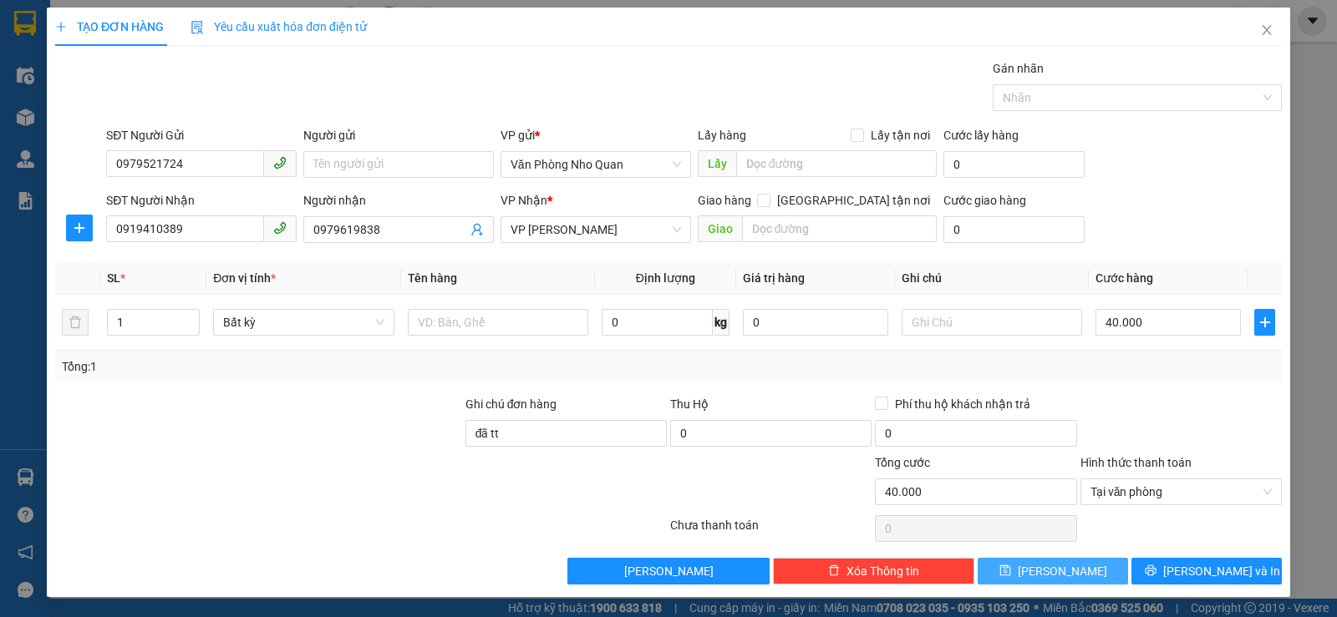
click at [1045, 569] on span "[PERSON_NAME]" at bounding box center [1062, 571] width 89 height 18
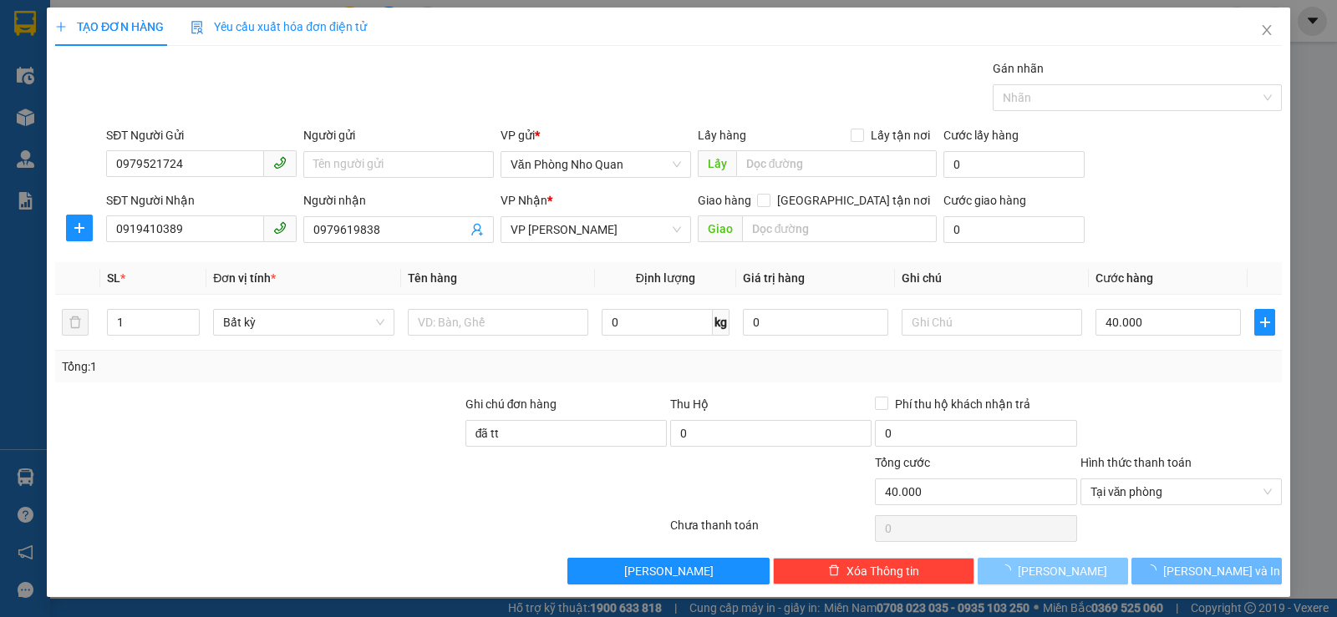
type input "0"
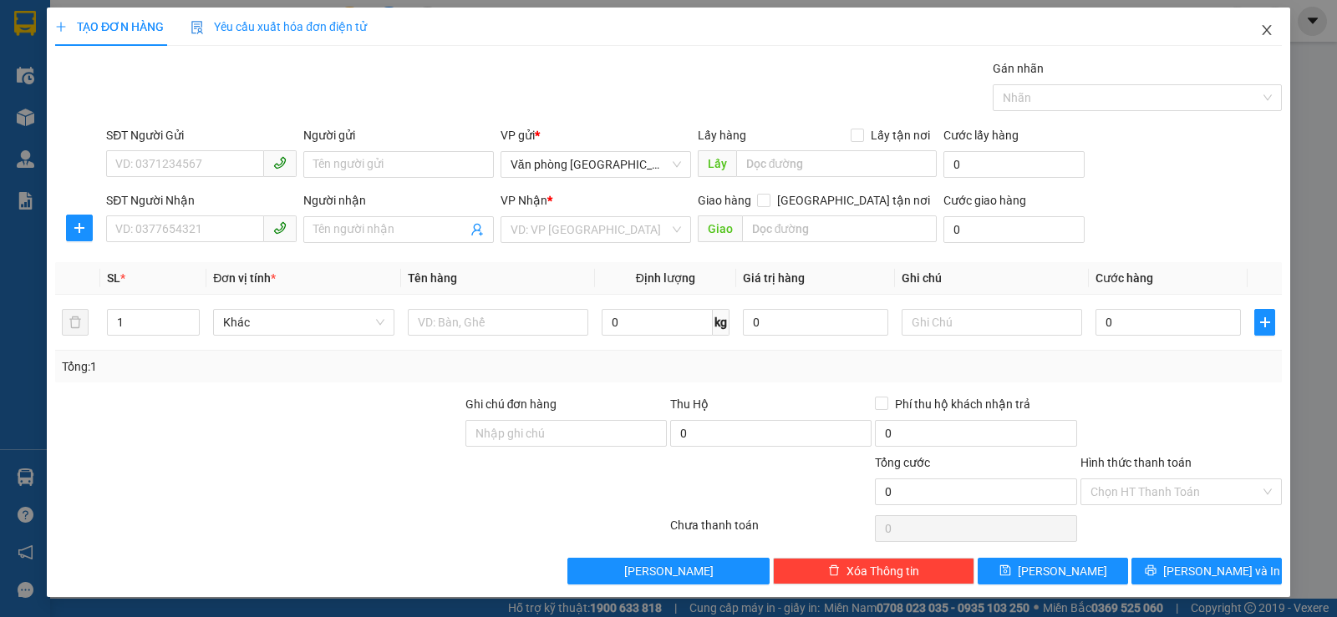
click at [1260, 28] on icon "close" at bounding box center [1266, 29] width 13 height 13
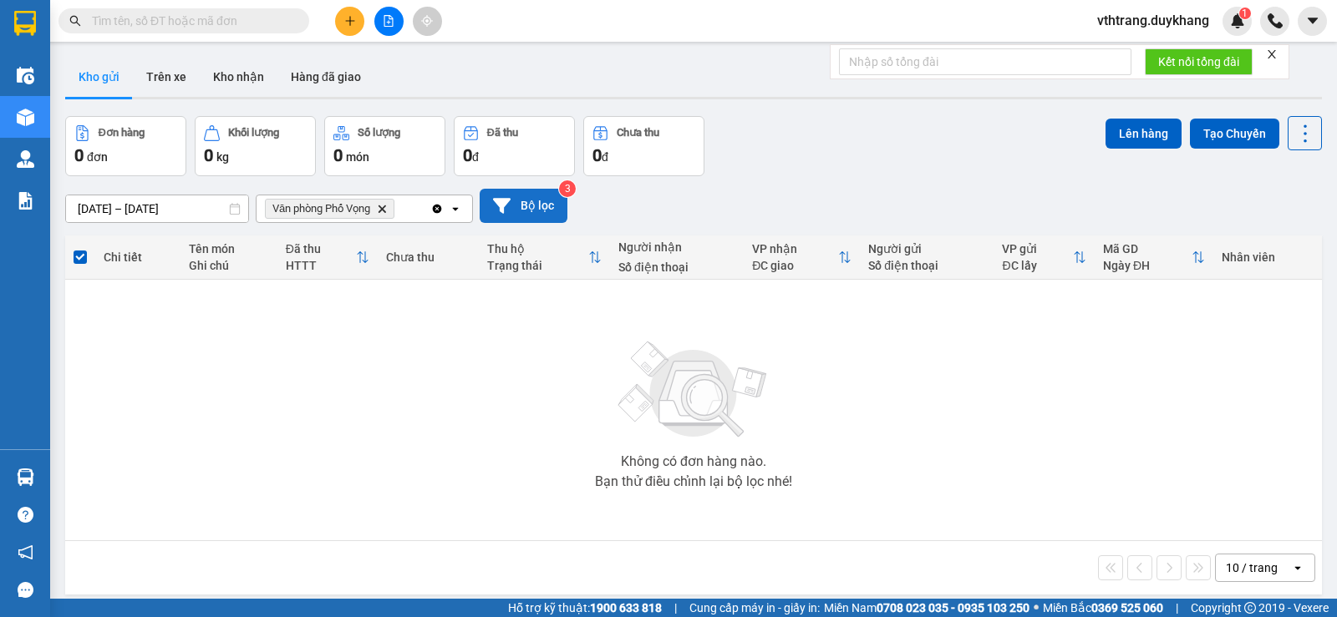
click at [520, 201] on button "Bộ lọc" at bounding box center [524, 206] width 88 height 34
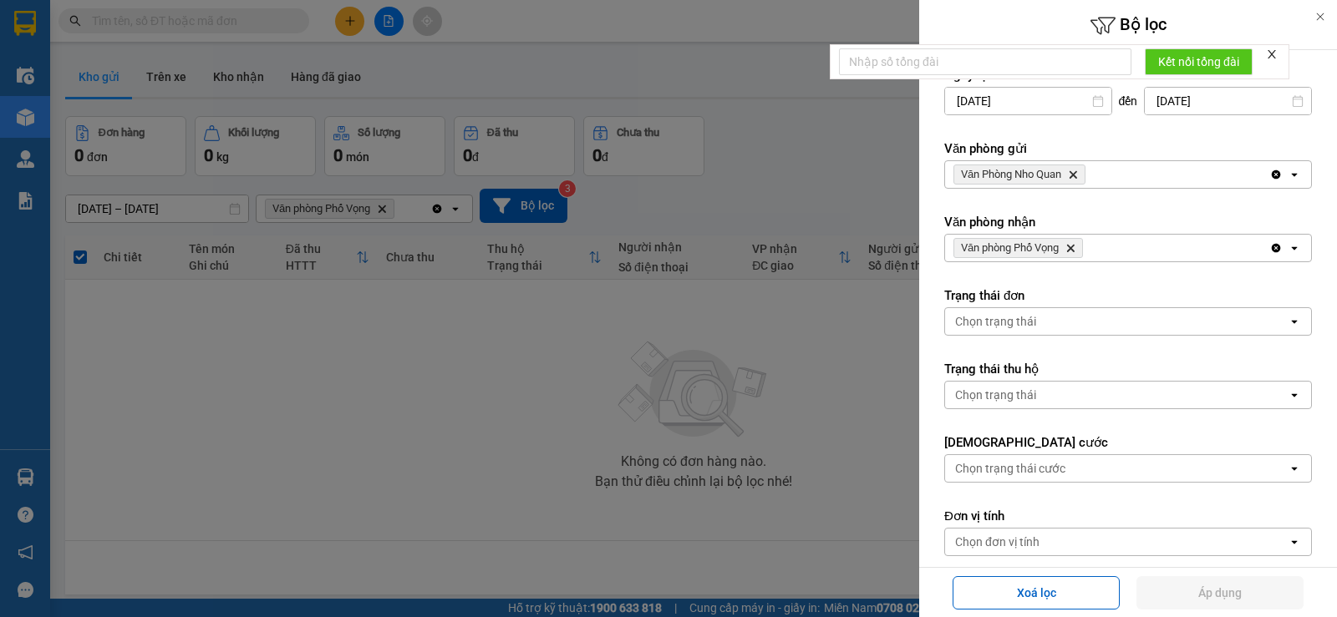
click at [1171, 251] on div "Văn phòng Phố Vọng Delete" at bounding box center [1107, 248] width 324 height 27
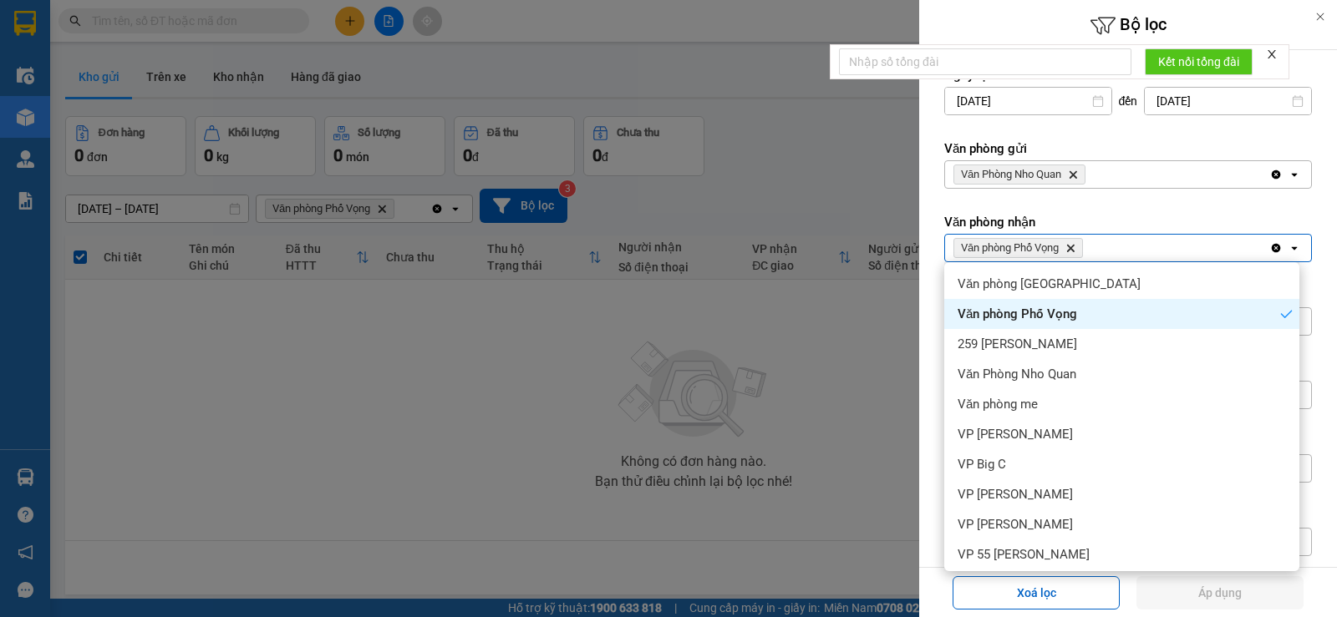
click at [1269, 247] on icon "Clear all" at bounding box center [1275, 247] width 13 height 13
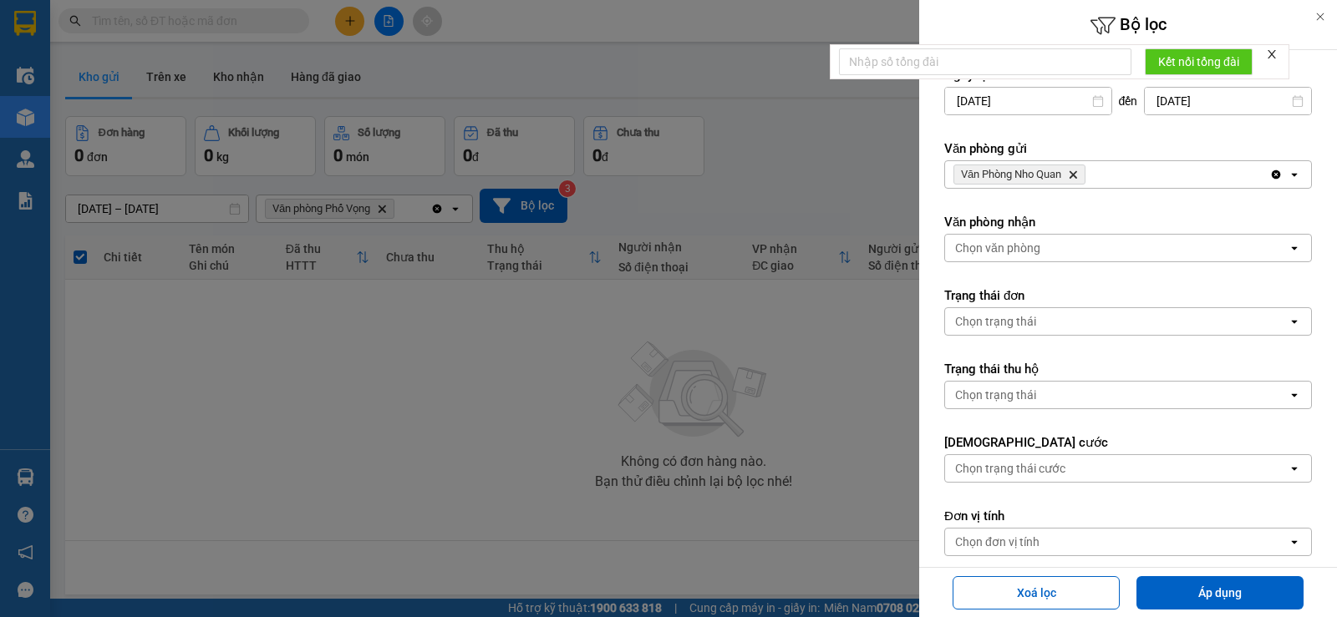
click at [1196, 245] on div "Chọn văn phòng" at bounding box center [1116, 248] width 343 height 27
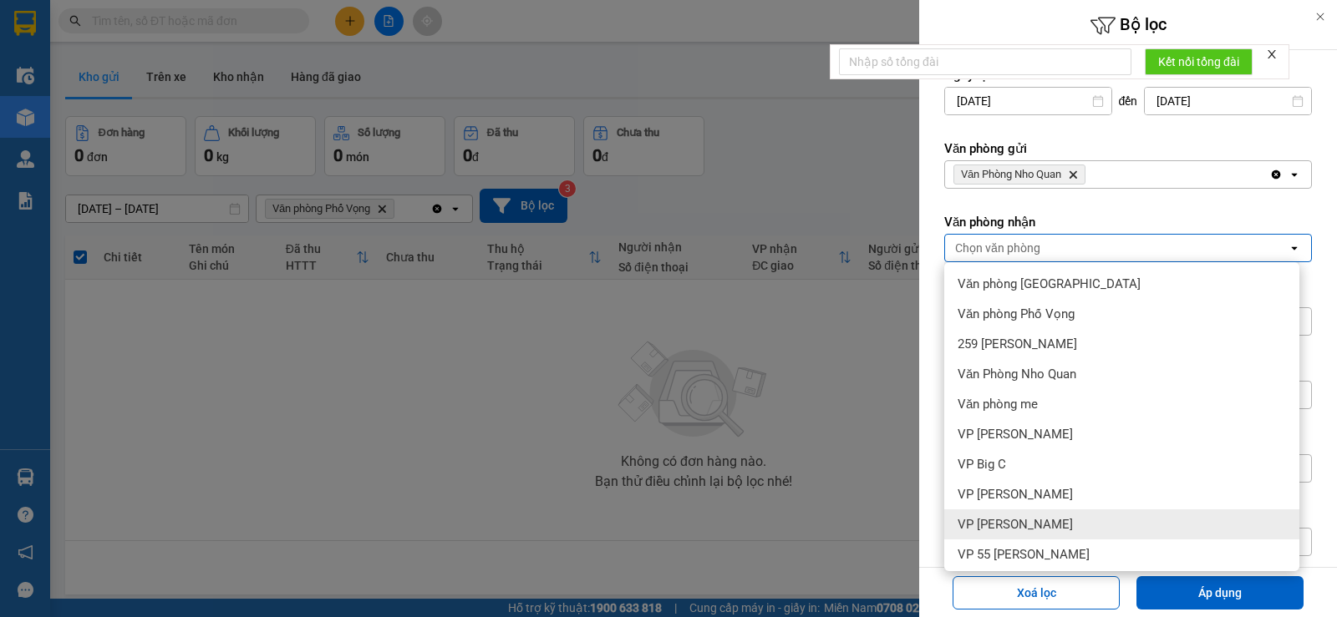
click at [1104, 526] on div "VP [PERSON_NAME]" at bounding box center [1121, 525] width 355 height 30
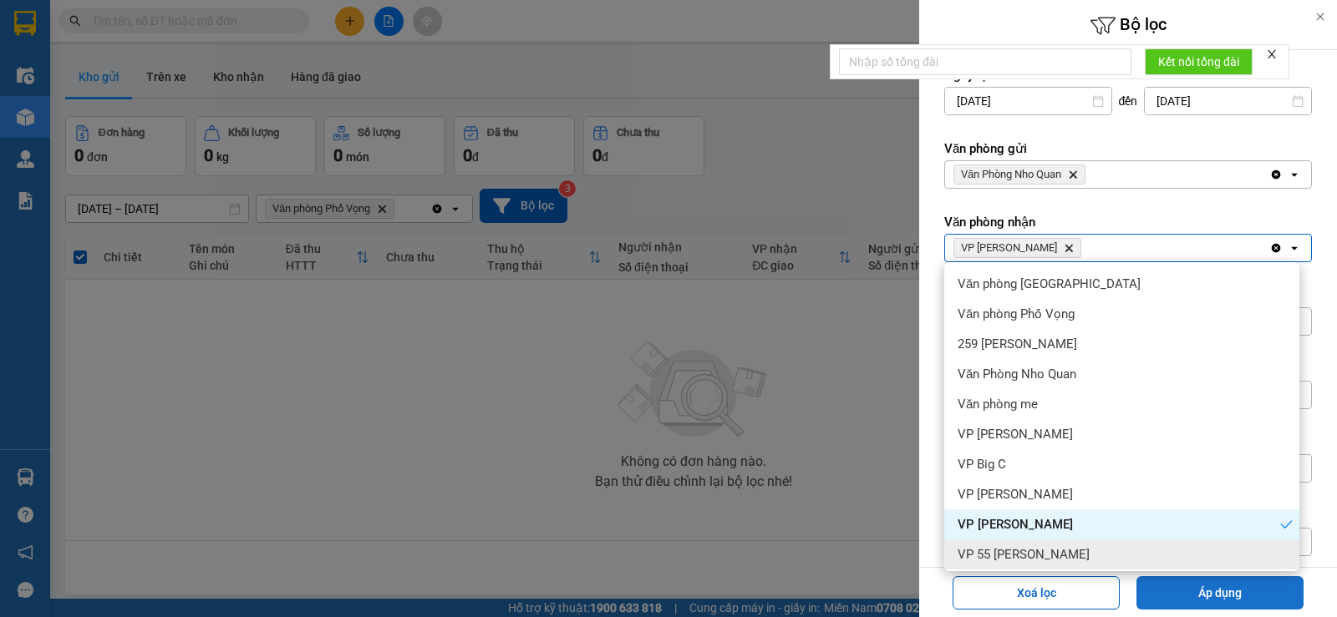
click at [1204, 587] on button "Áp dụng" at bounding box center [1219, 593] width 167 height 33
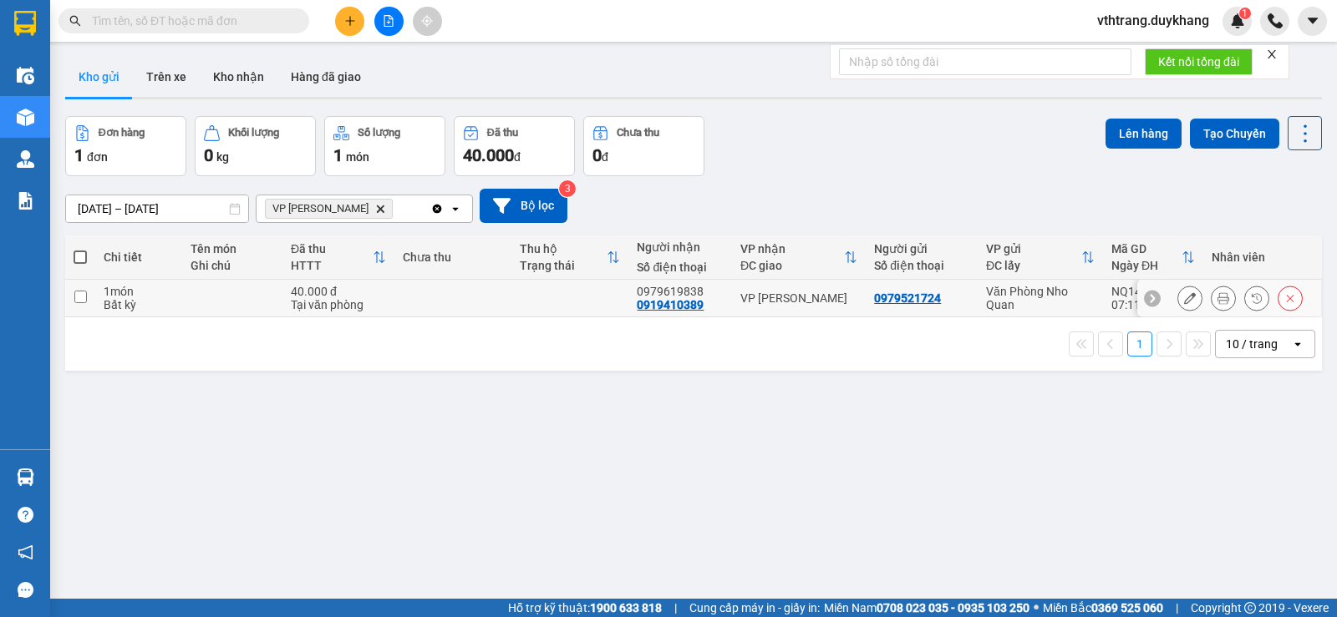
click at [85, 300] on input "checkbox" at bounding box center [80, 297] width 13 height 13
checkbox input "true"
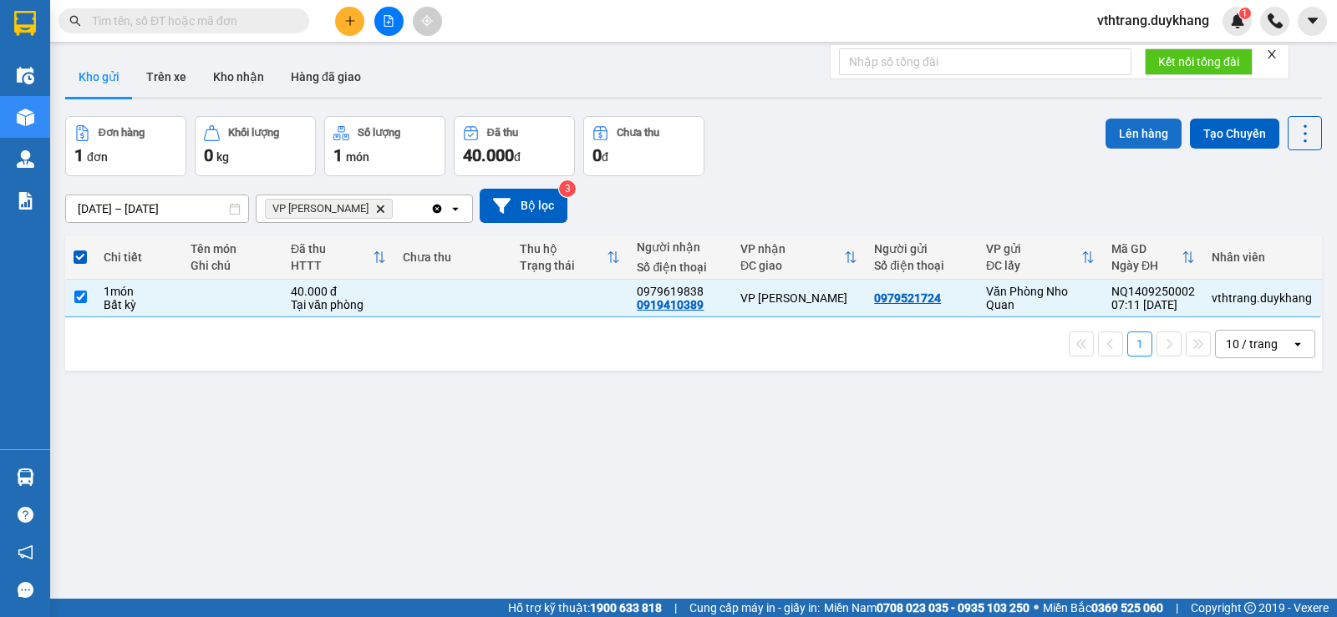
click at [1127, 130] on button "Lên hàng" at bounding box center [1143, 134] width 76 height 30
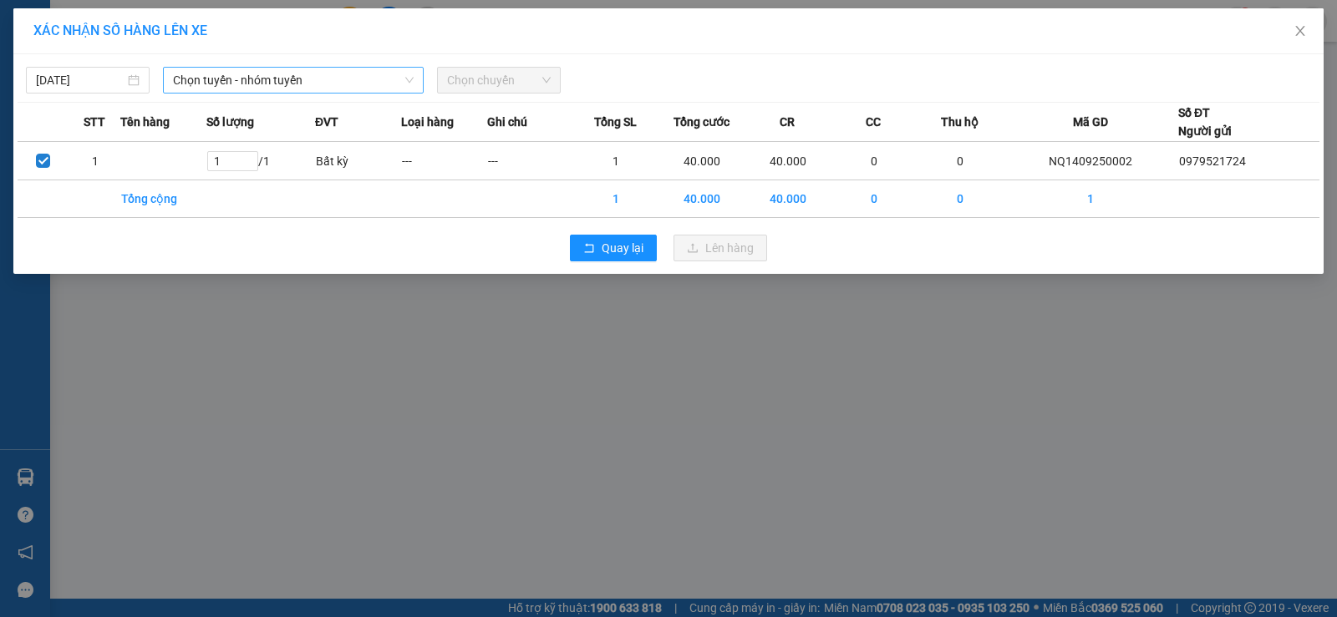
click at [340, 85] on span "Chọn tuyến - nhóm tuyến" at bounding box center [293, 80] width 241 height 25
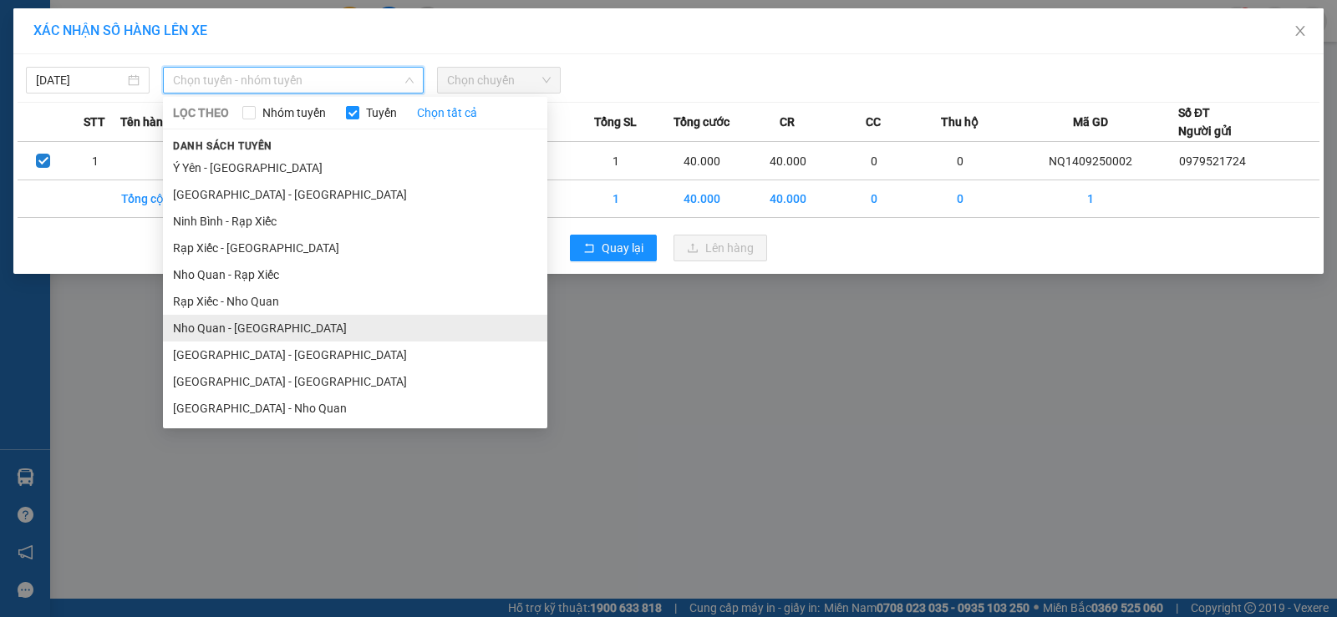
click at [279, 330] on li "Nho Quan - [GEOGRAPHIC_DATA]" at bounding box center [355, 328] width 384 height 27
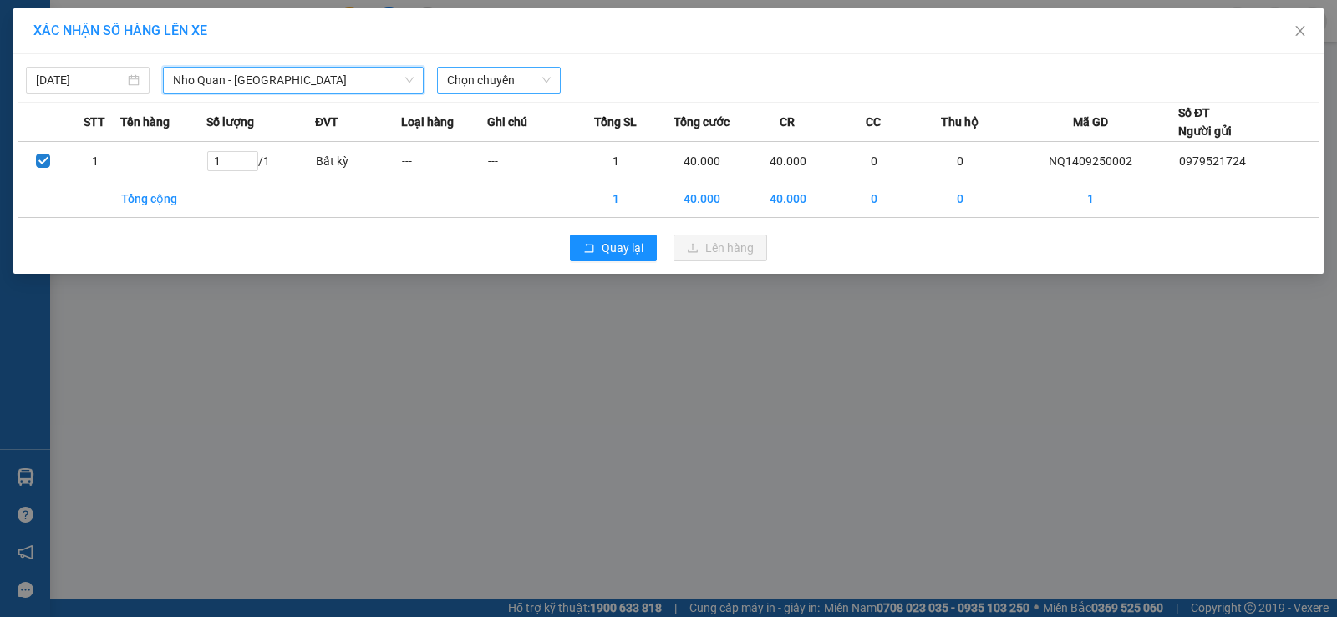
click at [490, 79] on span "Chọn chuyến" at bounding box center [499, 80] width 104 height 25
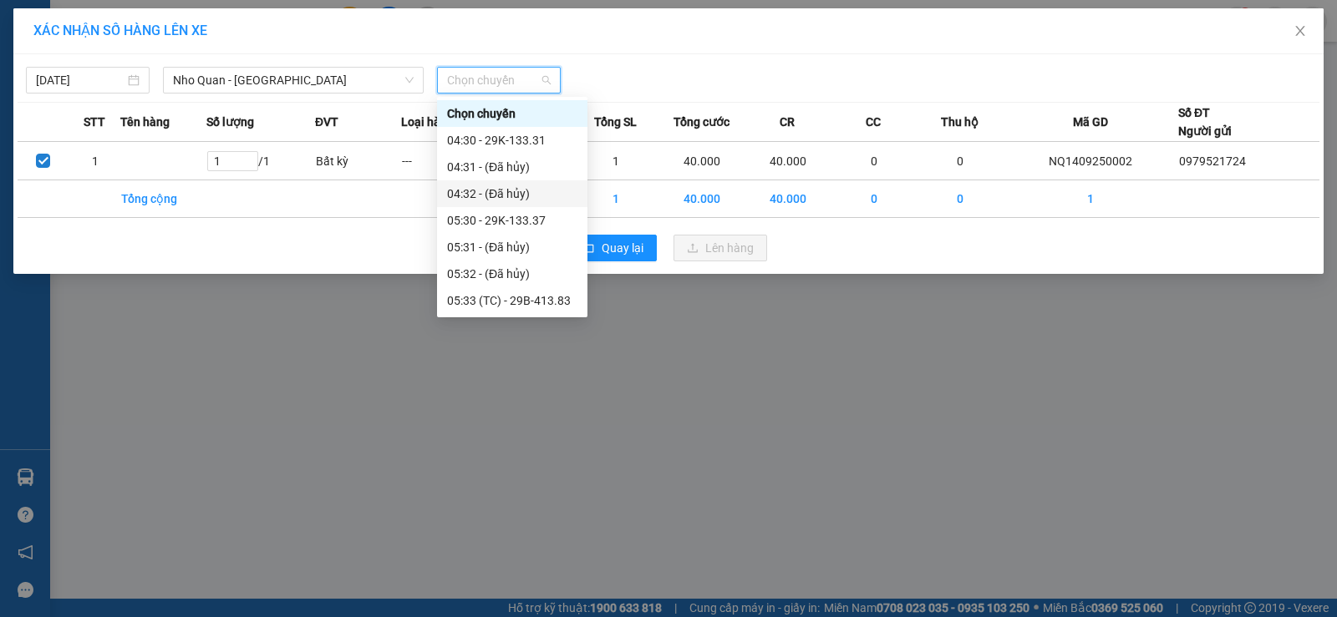
scroll to position [167, 0]
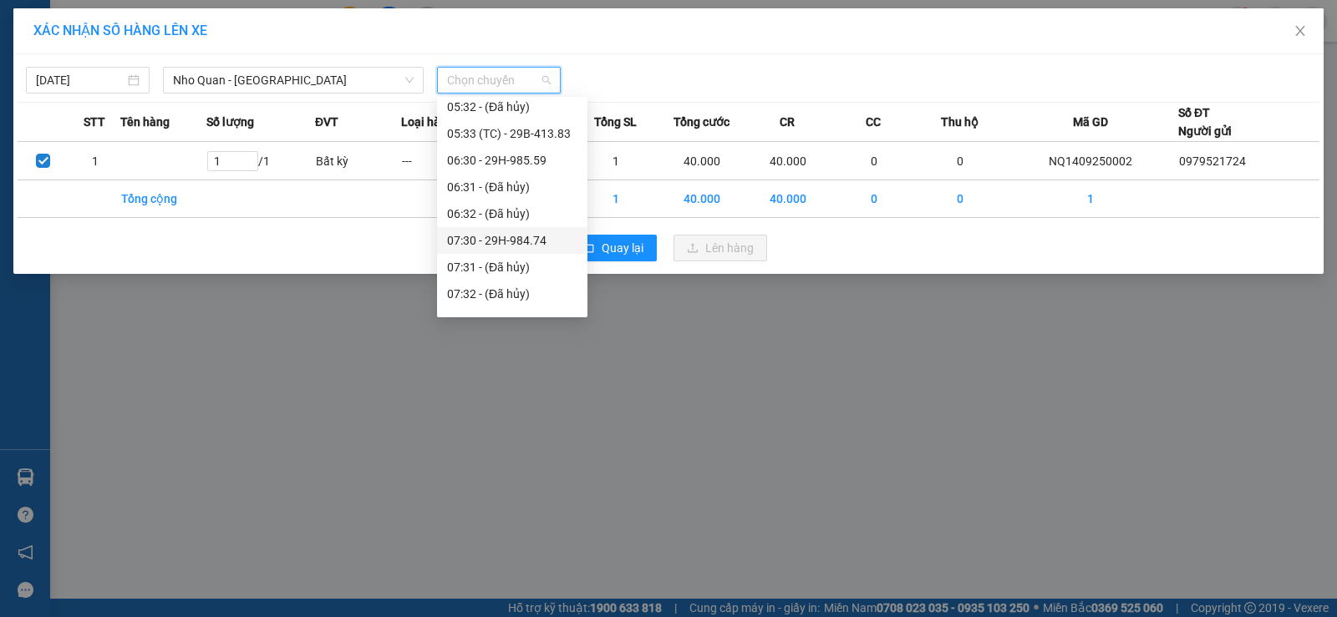
click at [541, 236] on div "07:30 - 29H-984.74" at bounding box center [512, 240] width 130 height 18
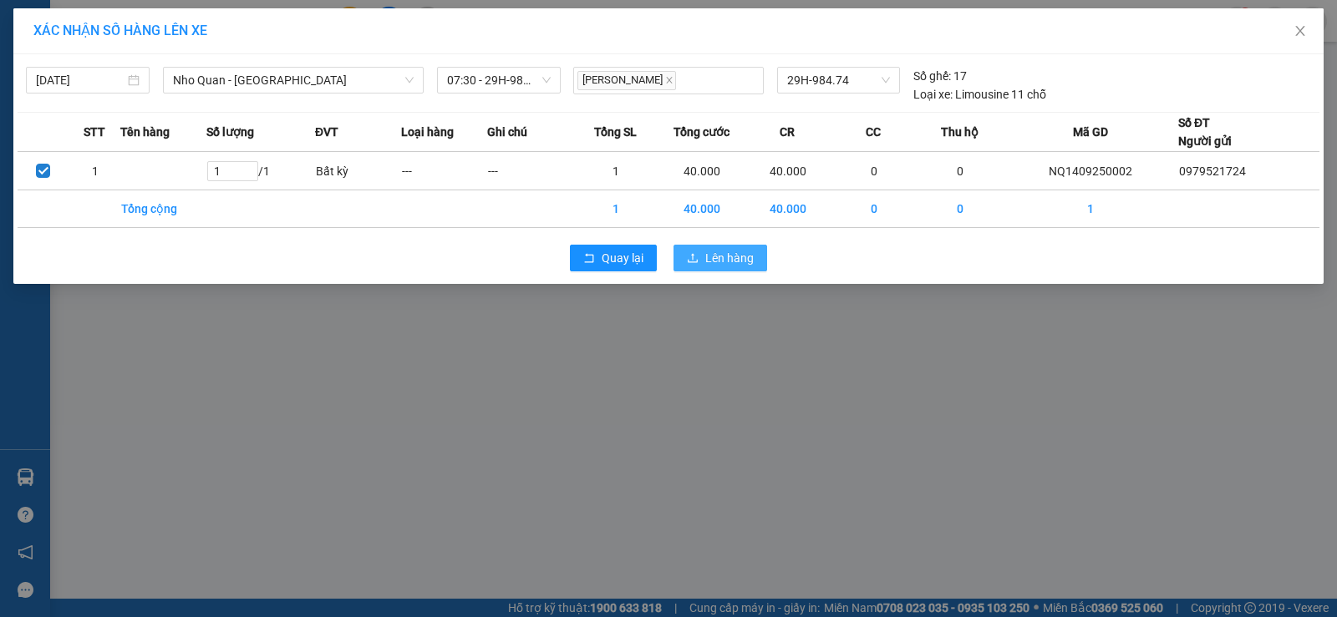
click at [739, 258] on span "Lên hàng" at bounding box center [729, 258] width 48 height 18
